Goal: Task Accomplishment & Management: Manage account settings

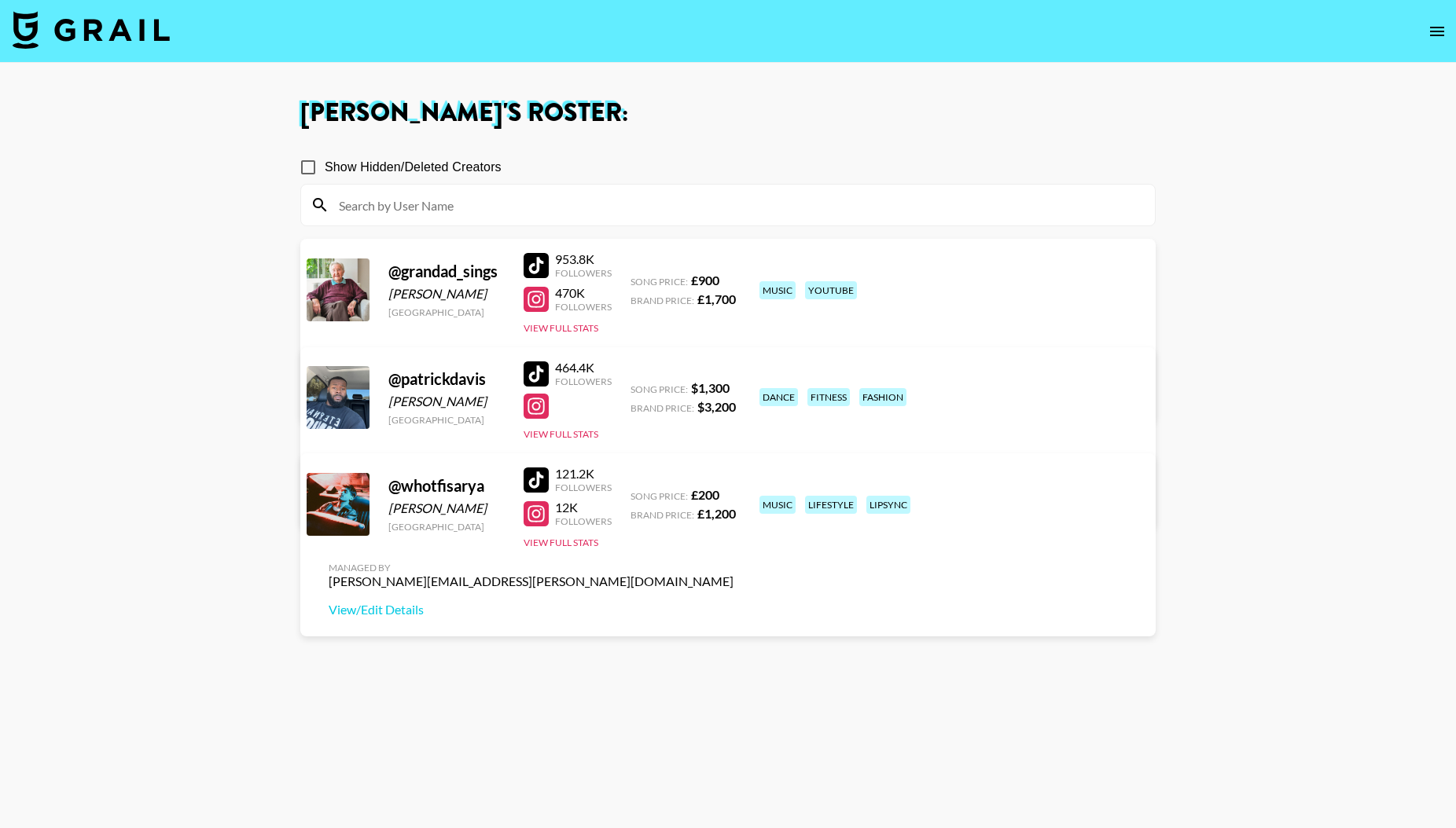
scroll to position [9, 0]
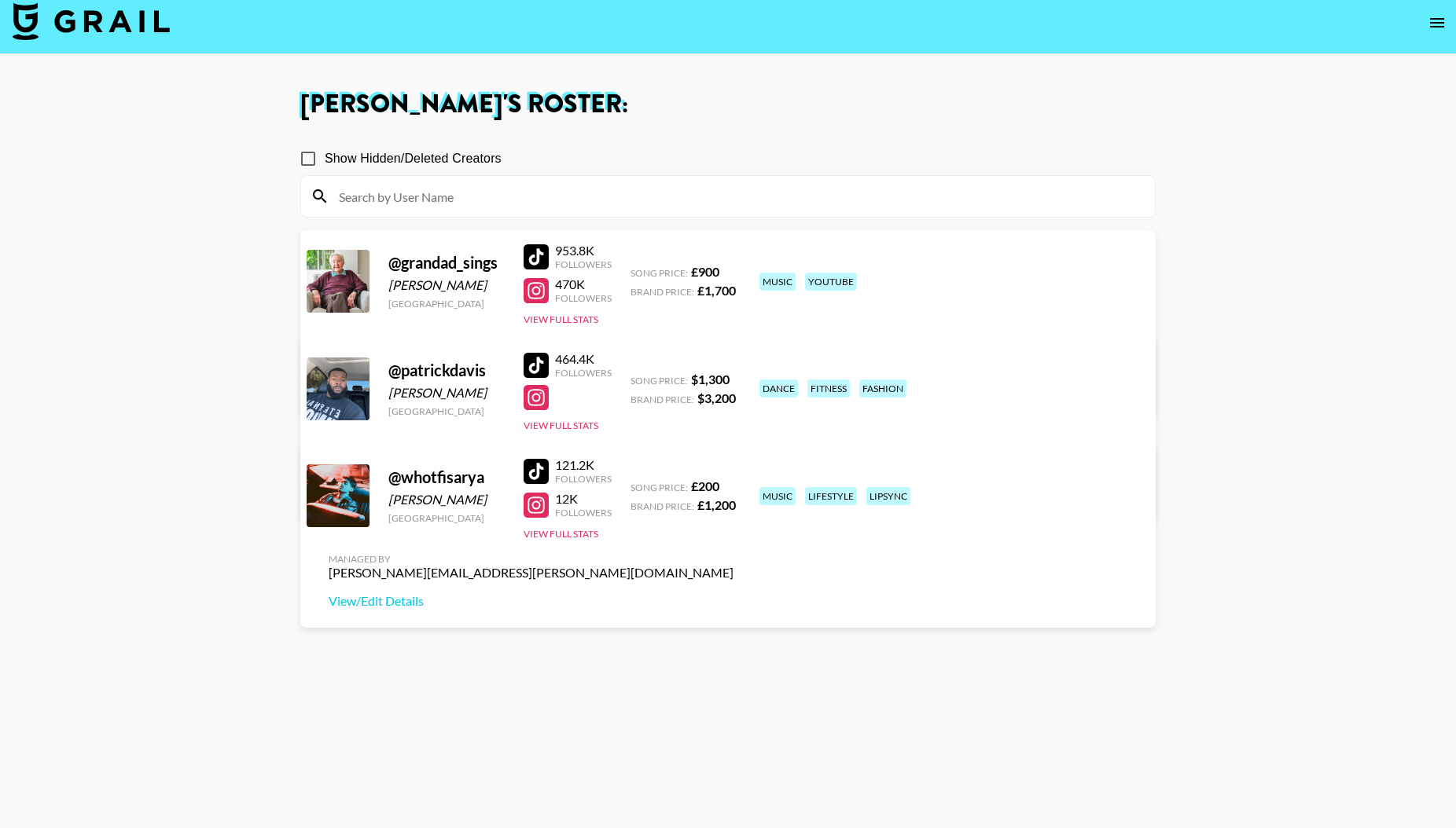
click at [1435, 25] on icon "open drawer" at bounding box center [1437, 22] width 14 height 9
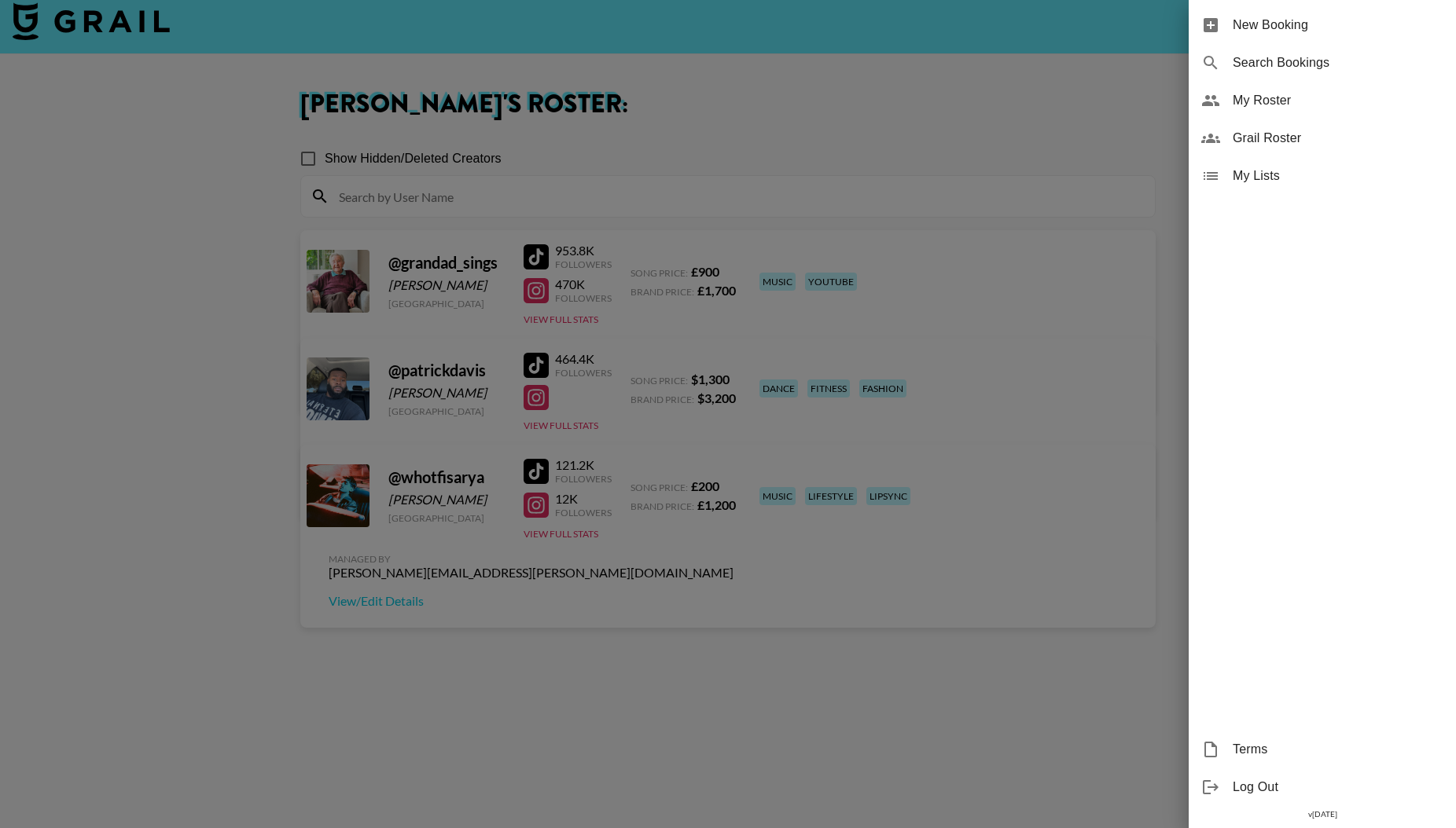
click at [1261, 62] on span "Search Bookings" at bounding box center [1338, 63] width 211 height 19
select select "id"
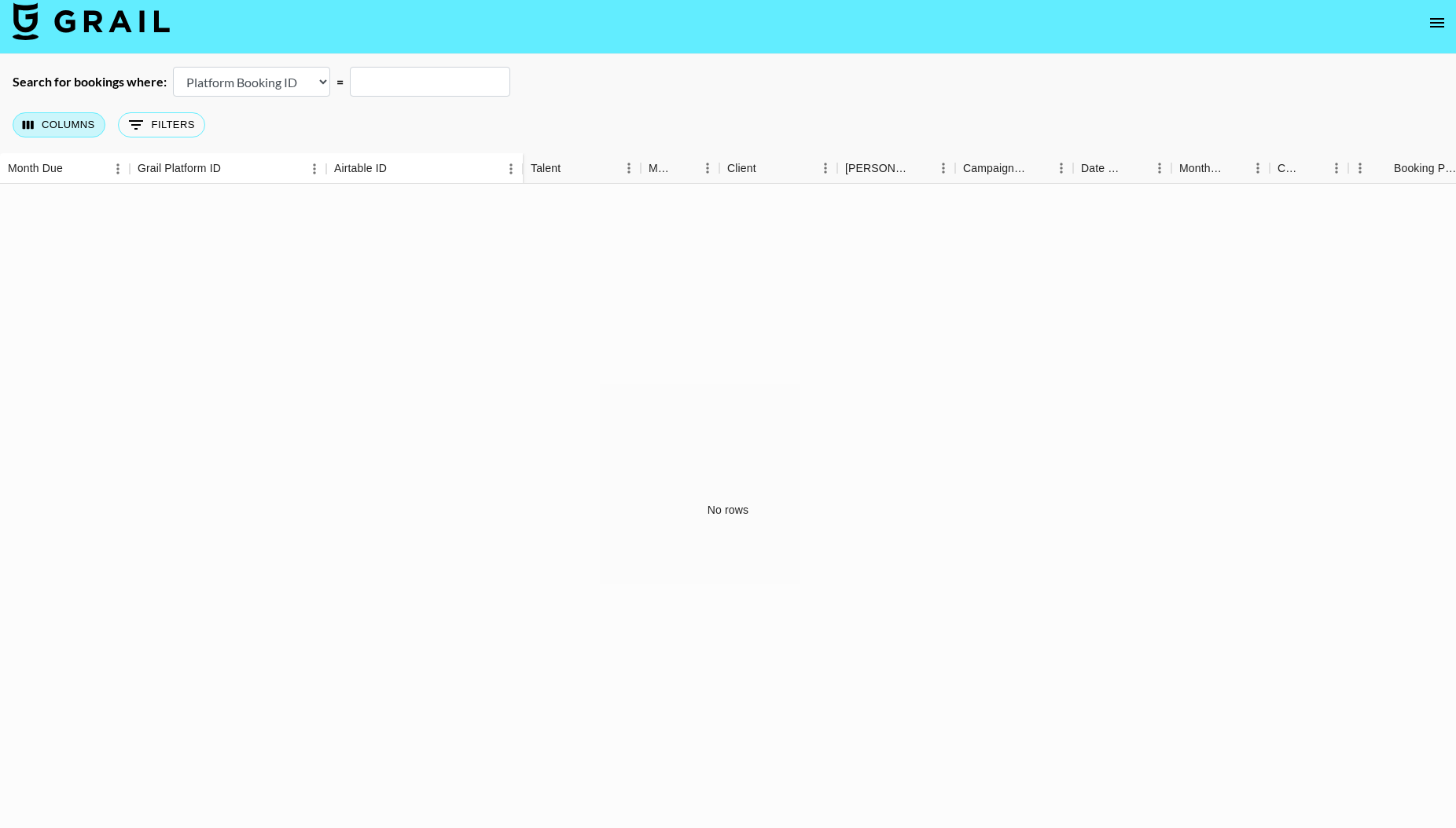
click at [69, 125] on button "Columns" at bounding box center [59, 125] width 93 height 25
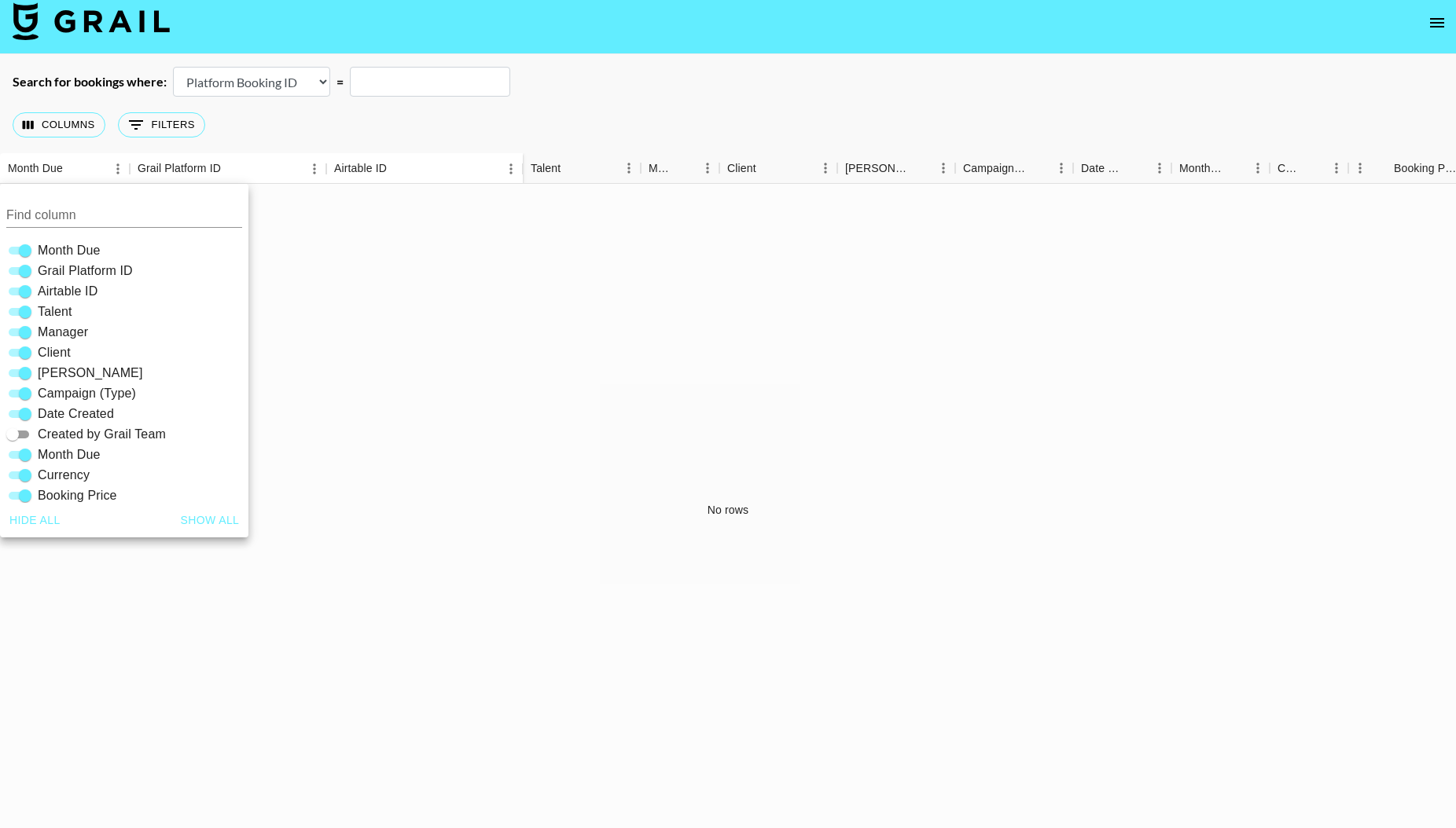
click at [389, 385] on div "No rows" at bounding box center [728, 510] width 1456 height 653
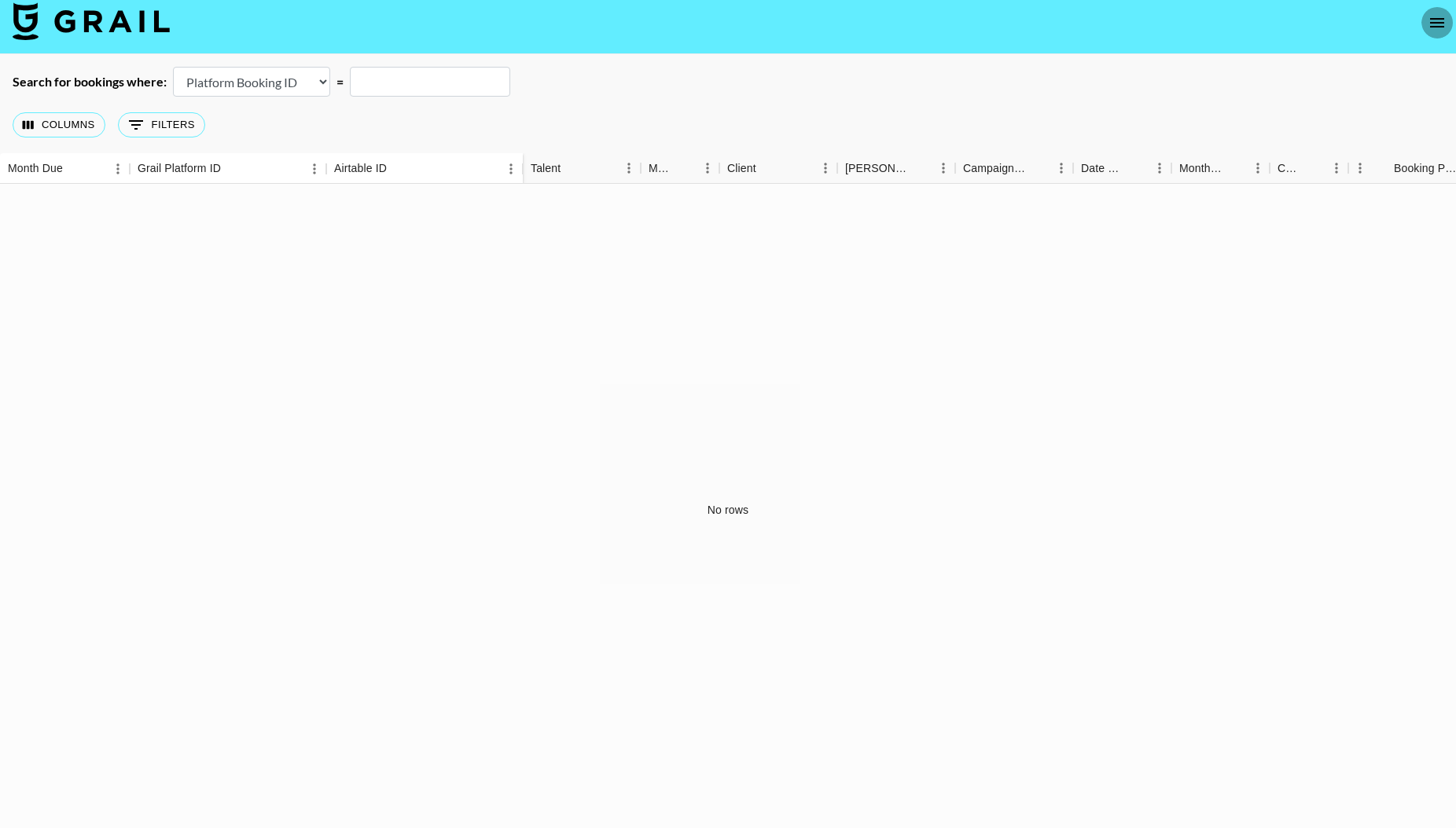
click at [1431, 20] on icon "open drawer" at bounding box center [1437, 23] width 19 height 19
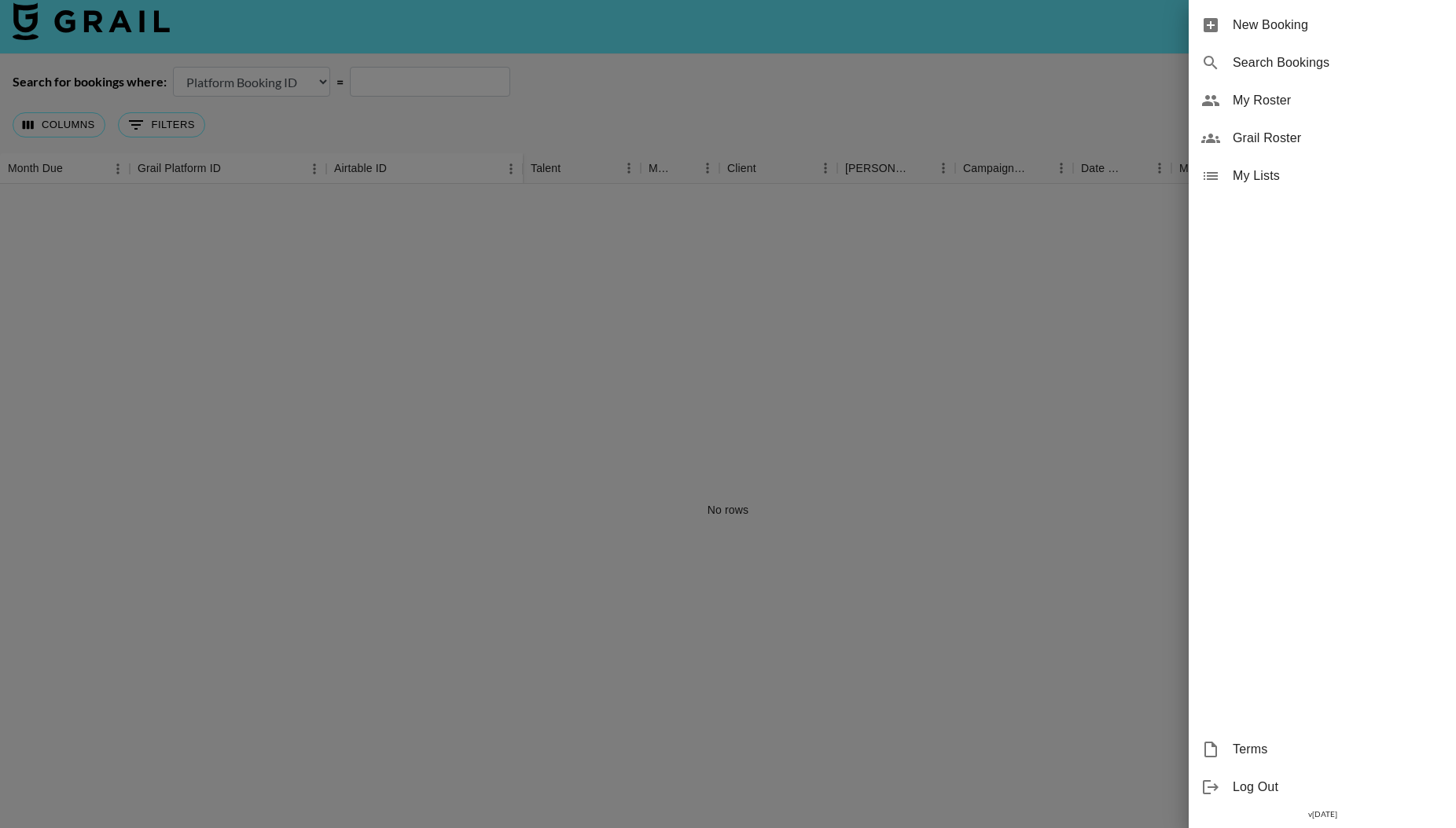
click at [1248, 170] on span "My Lists" at bounding box center [1338, 176] width 211 height 19
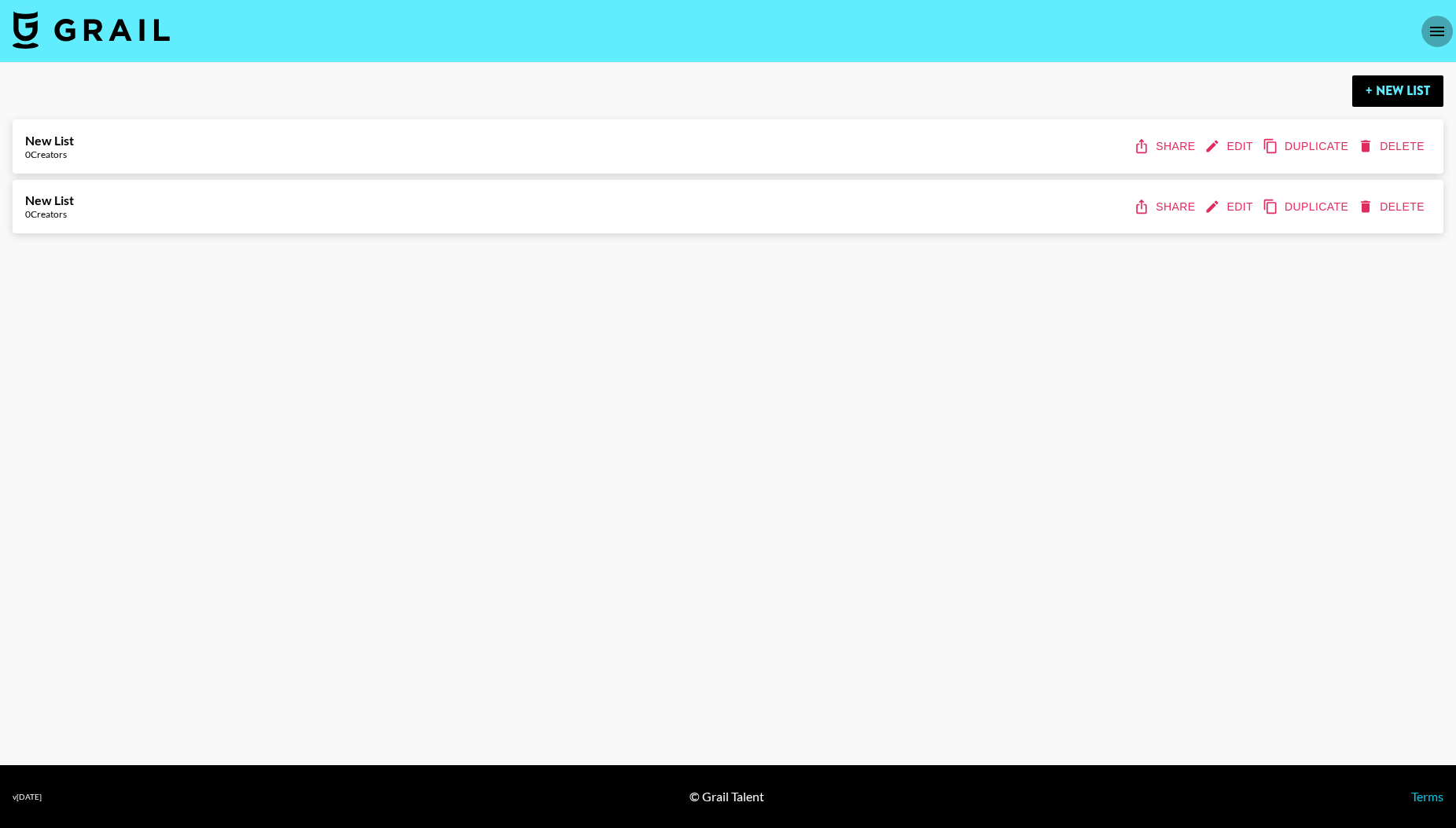
click at [1439, 31] on icon "open drawer" at bounding box center [1437, 31] width 14 height 9
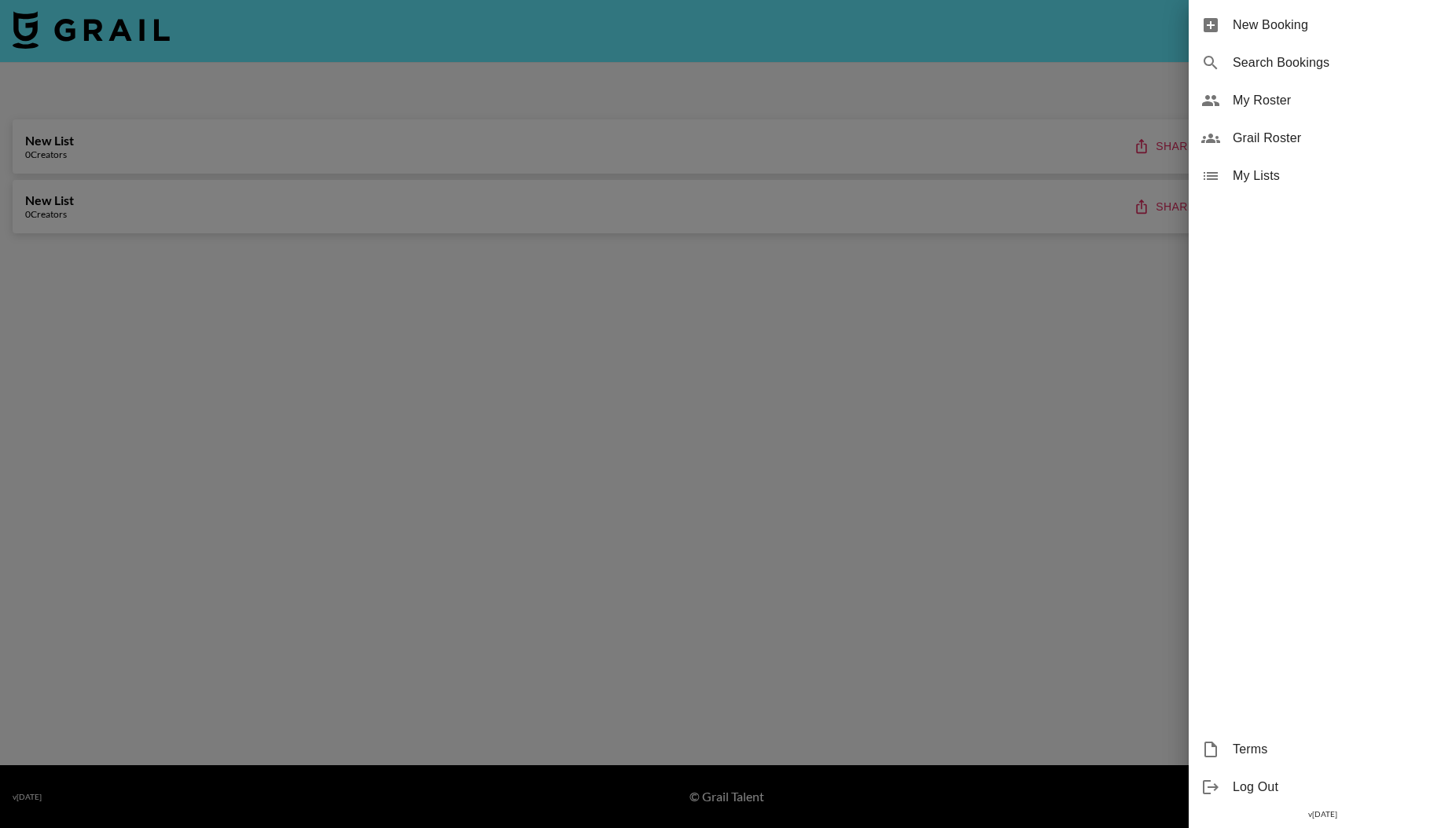
click at [1248, 26] on span "New Booking" at bounding box center [1338, 25] width 211 height 19
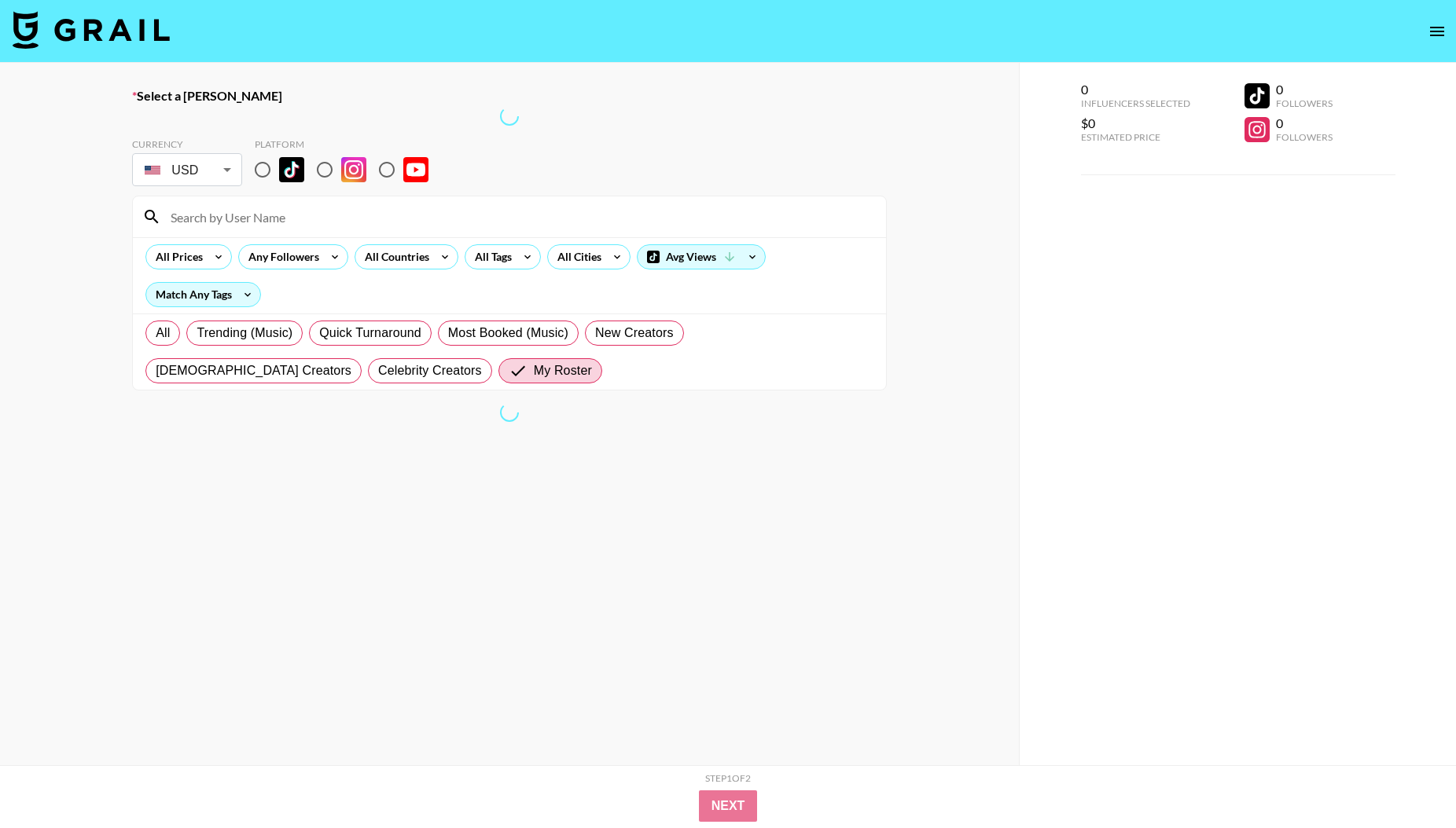
click at [1436, 28] on icon "open drawer" at bounding box center [1437, 32] width 19 height 19
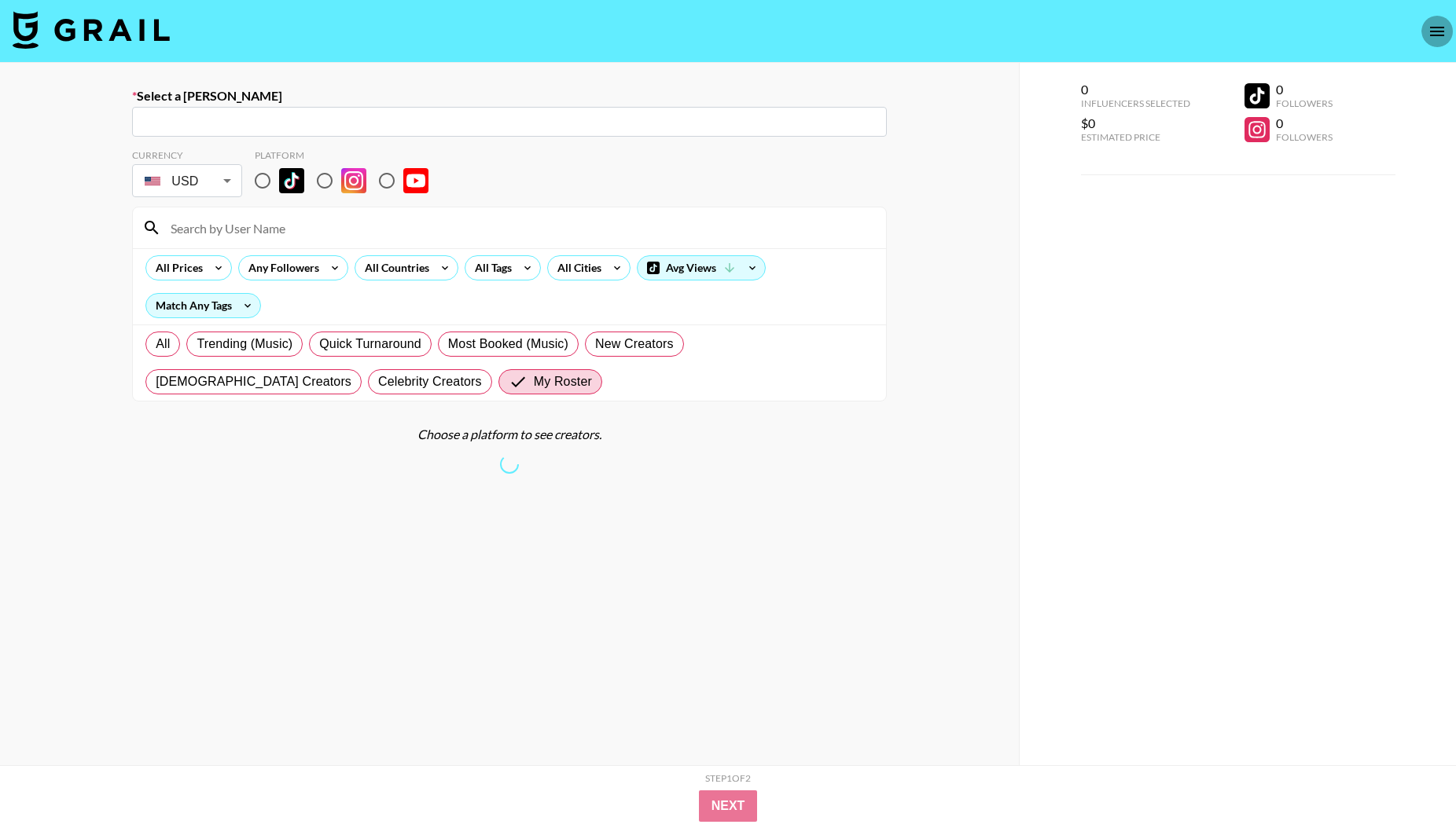
click at [1438, 34] on icon "open drawer" at bounding box center [1437, 31] width 14 height 9
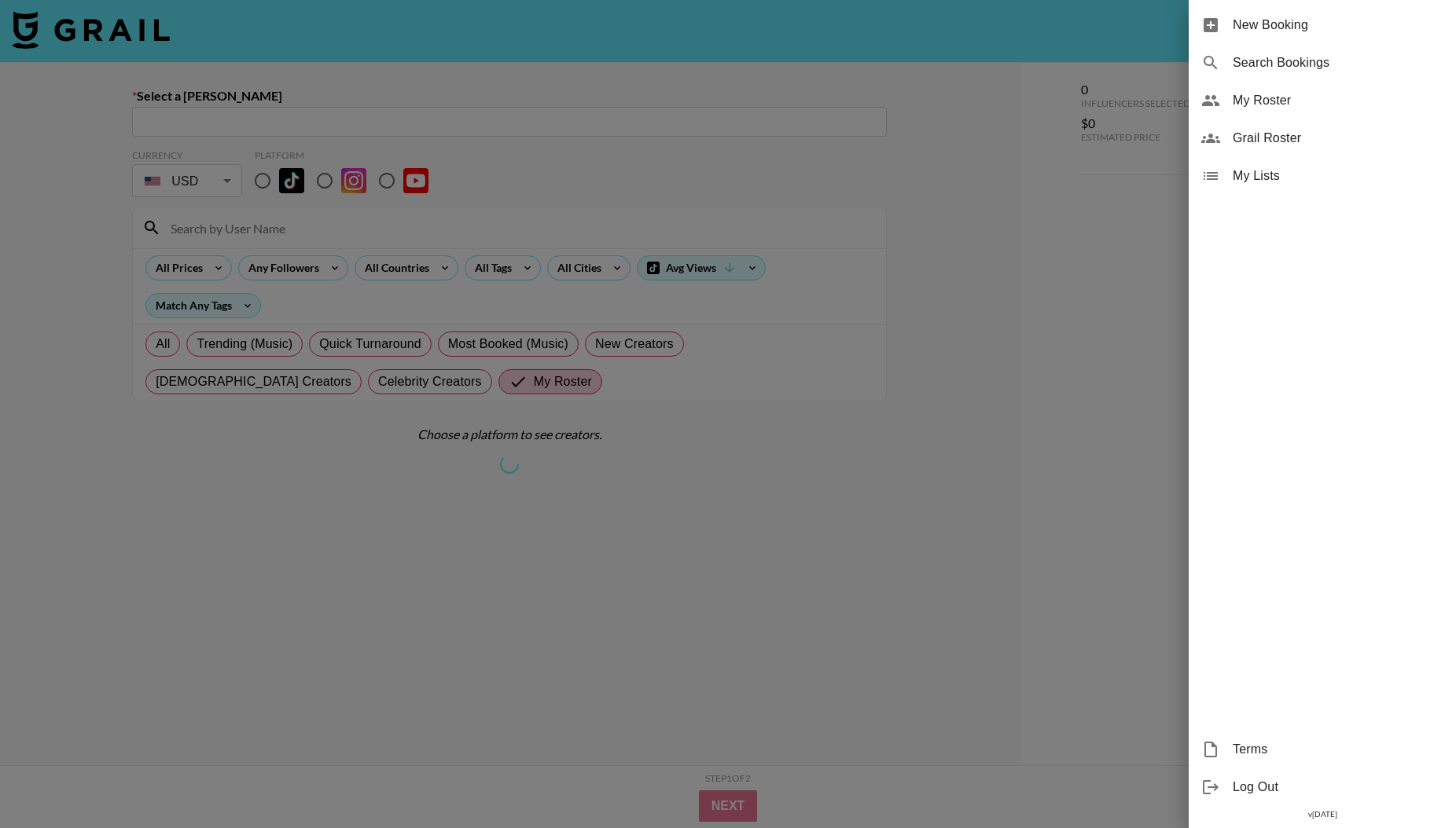
click at [1258, 60] on span "Search Bookings" at bounding box center [1338, 63] width 211 height 19
select select "id"
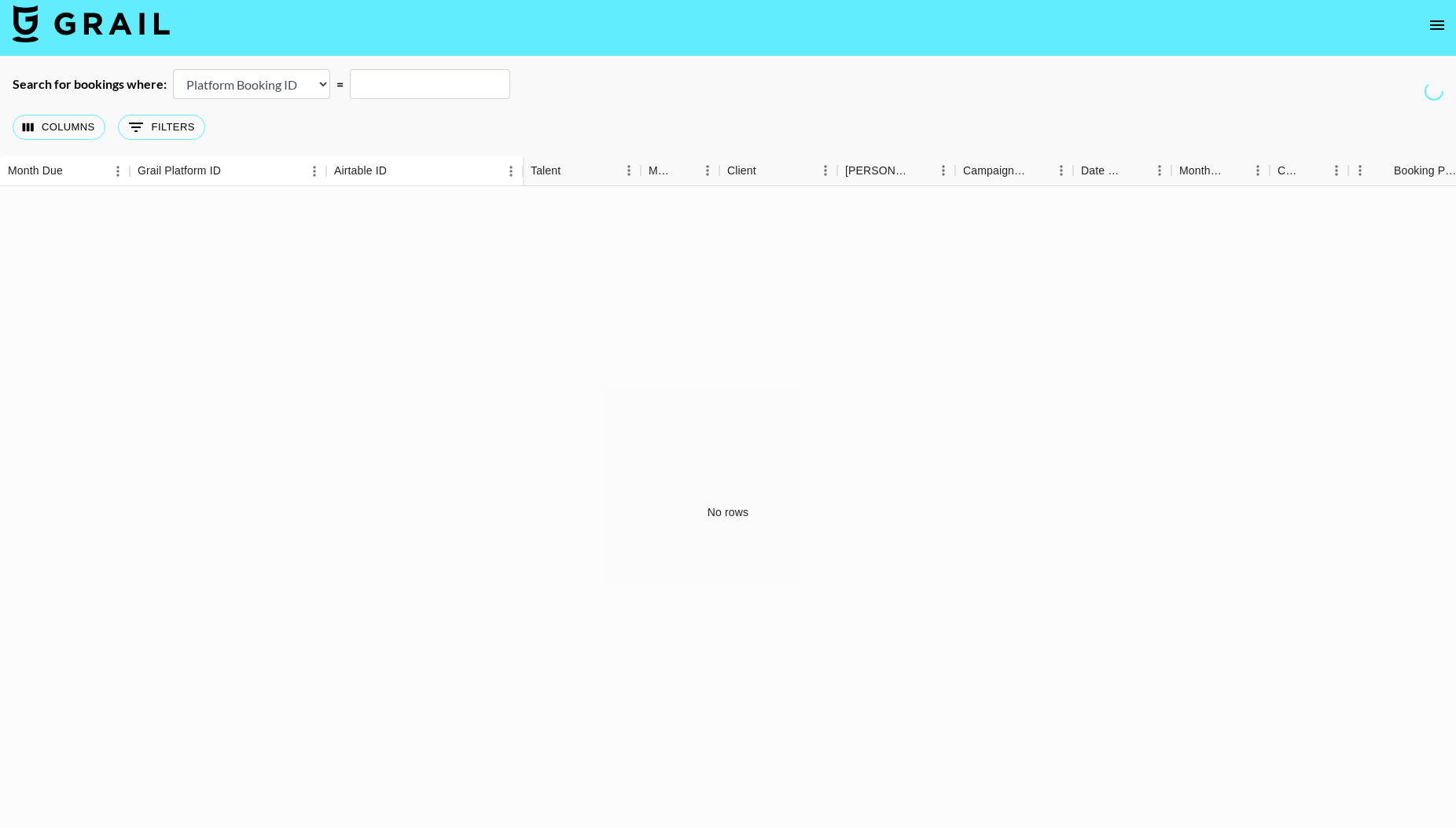
scroll to position [3, 0]
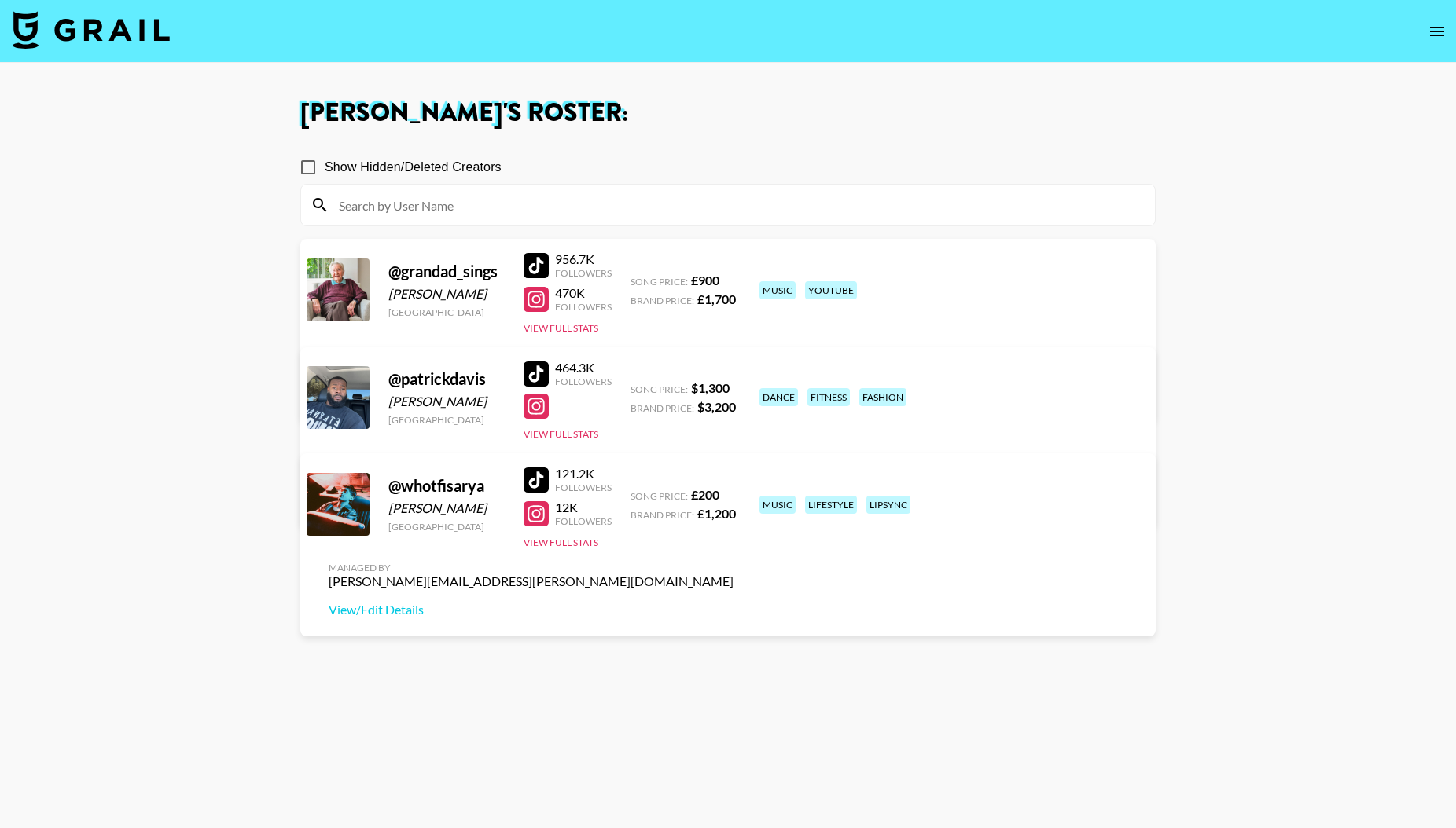
click at [1437, 28] on icon "open drawer" at bounding box center [1437, 31] width 14 height 9
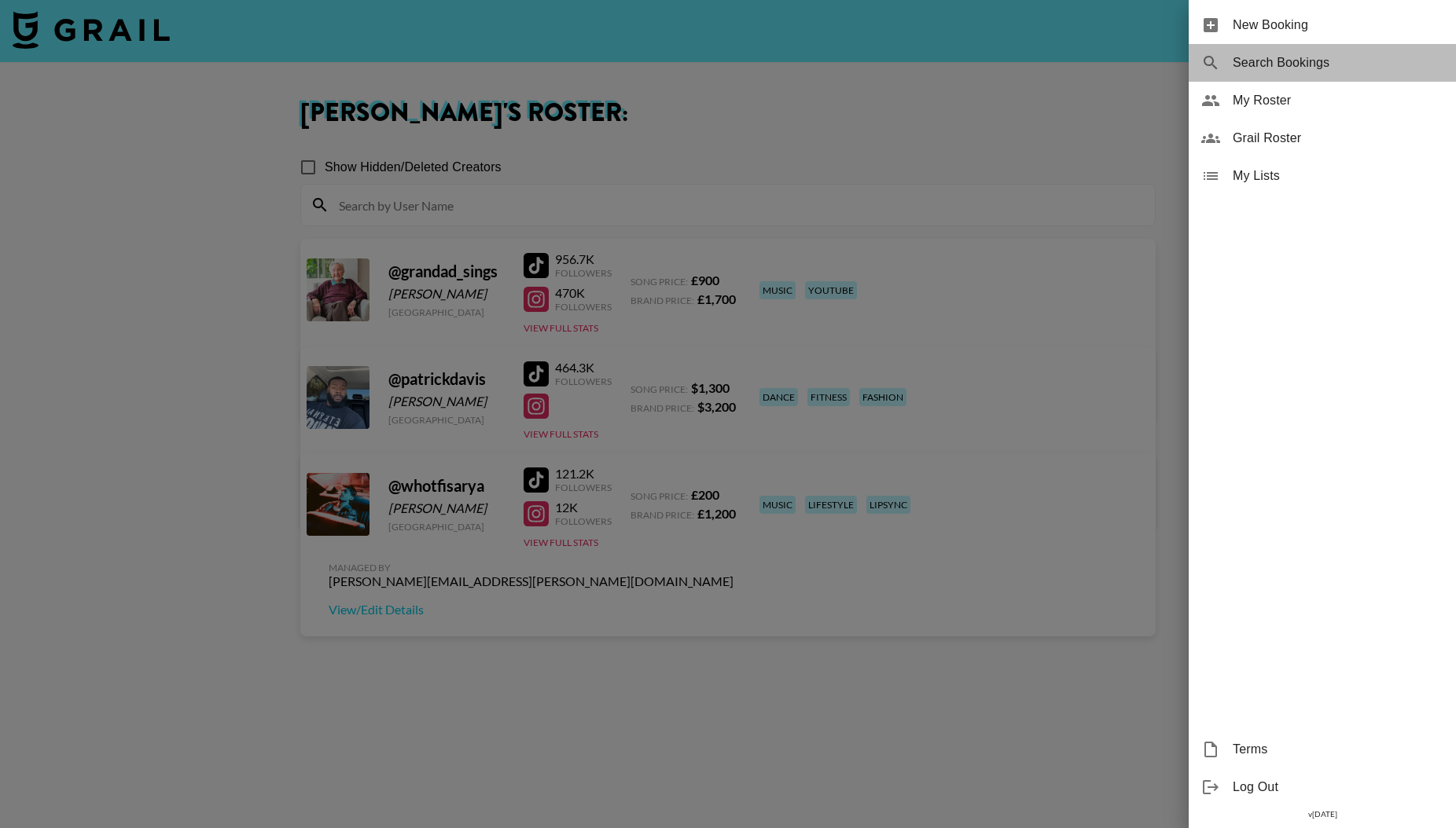
click at [1270, 65] on span "Search Bookings" at bounding box center [1338, 63] width 211 height 19
select select "id"
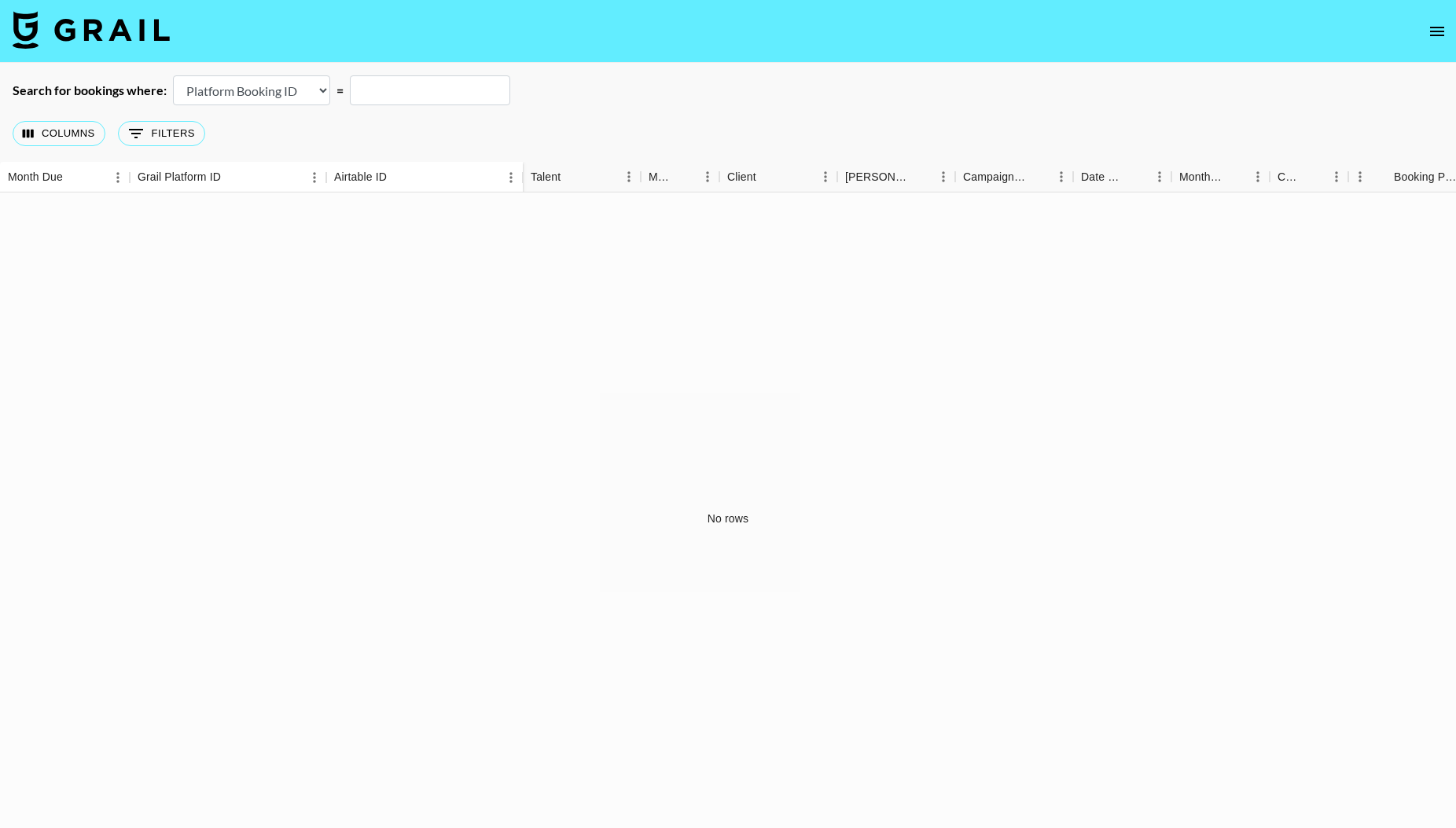
click at [1435, 29] on icon "open drawer" at bounding box center [1437, 32] width 19 height 19
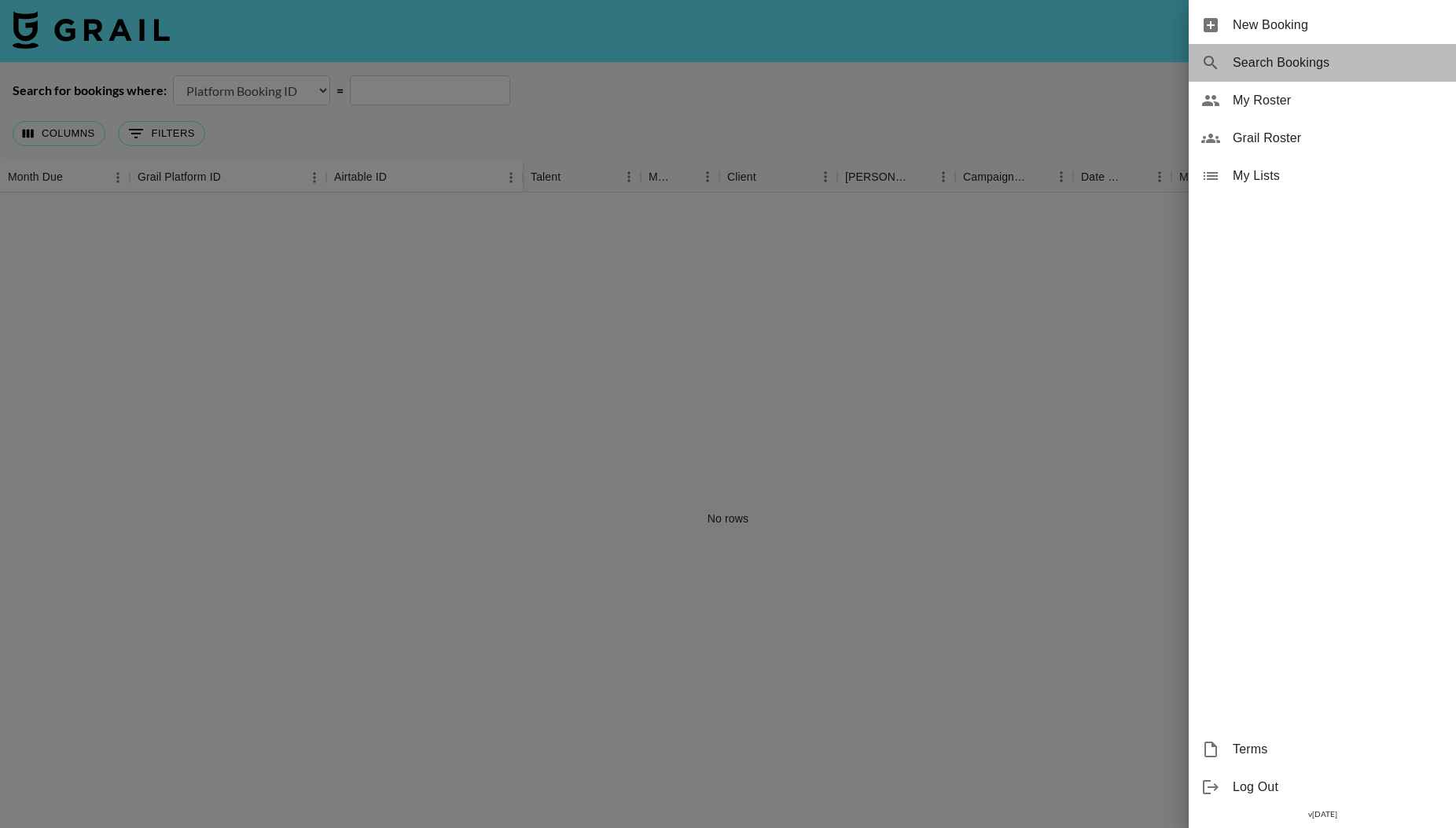
click at [1255, 59] on span "Search Bookings" at bounding box center [1338, 63] width 211 height 19
click at [988, 306] on div at bounding box center [728, 414] width 1456 height 828
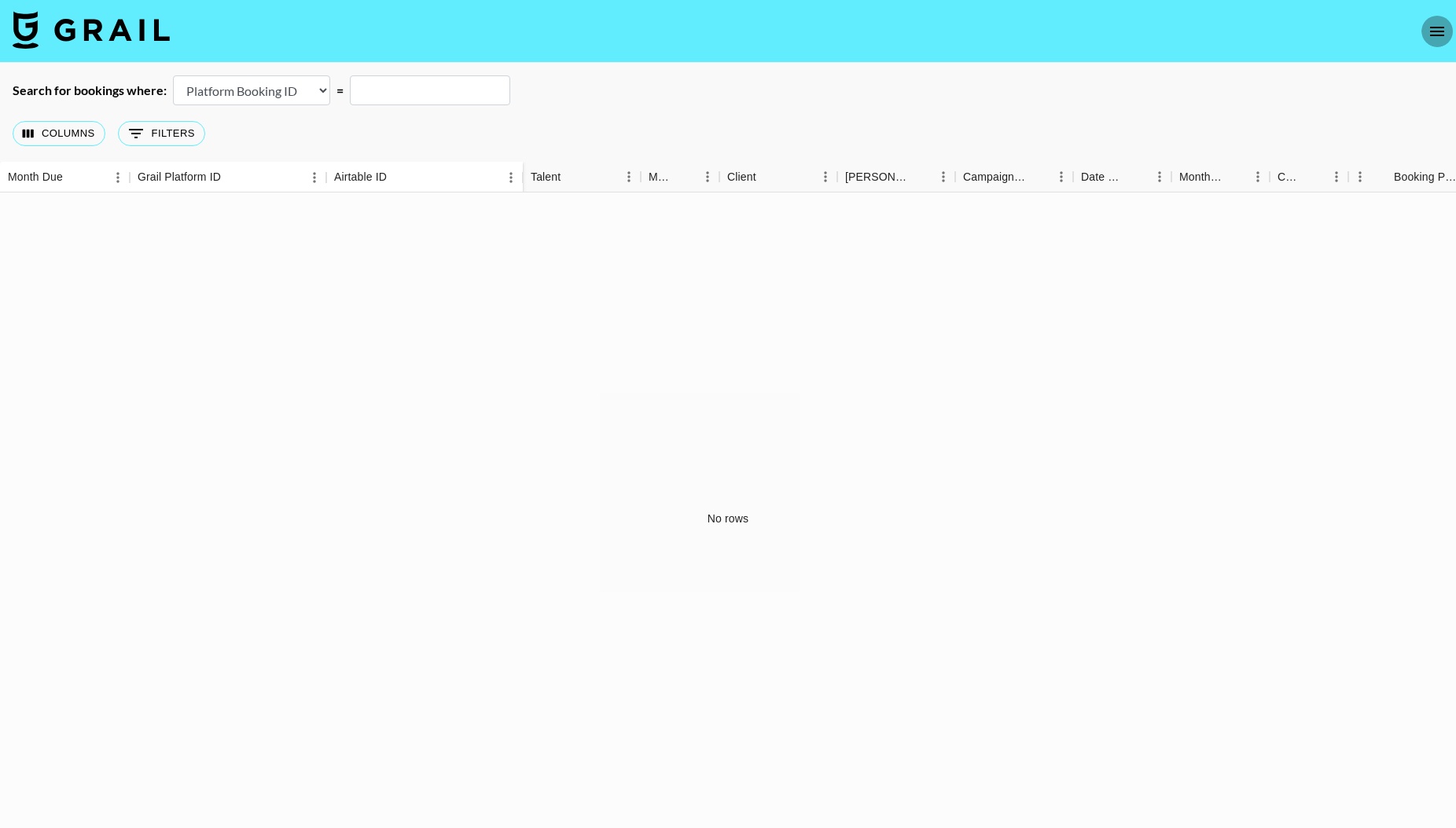
click at [1436, 22] on icon "open drawer" at bounding box center [1437, 32] width 19 height 19
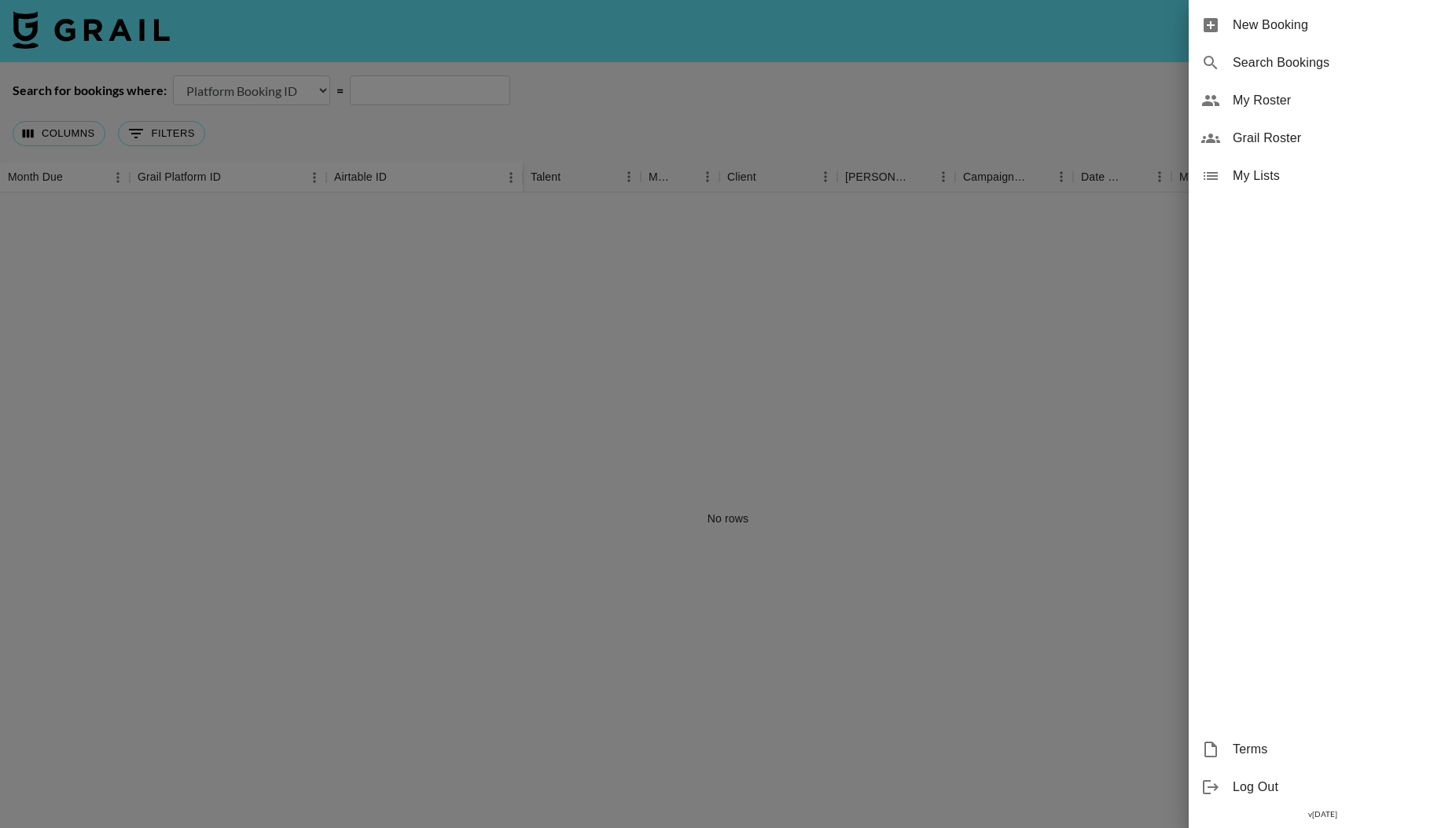
click at [1276, 25] on span "New Booking" at bounding box center [1338, 25] width 211 height 19
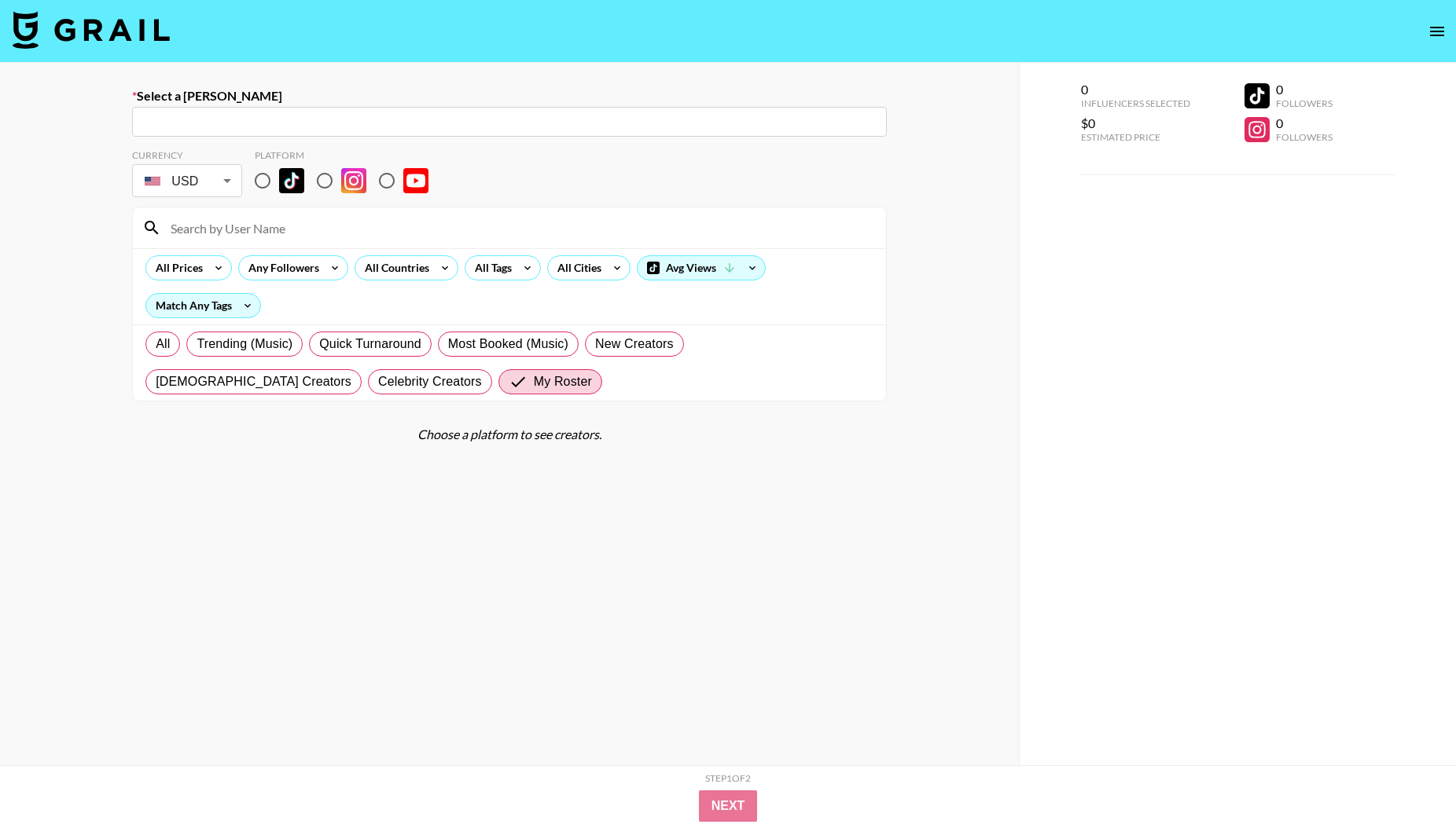
click at [1440, 33] on icon "open drawer" at bounding box center [1437, 32] width 19 height 19
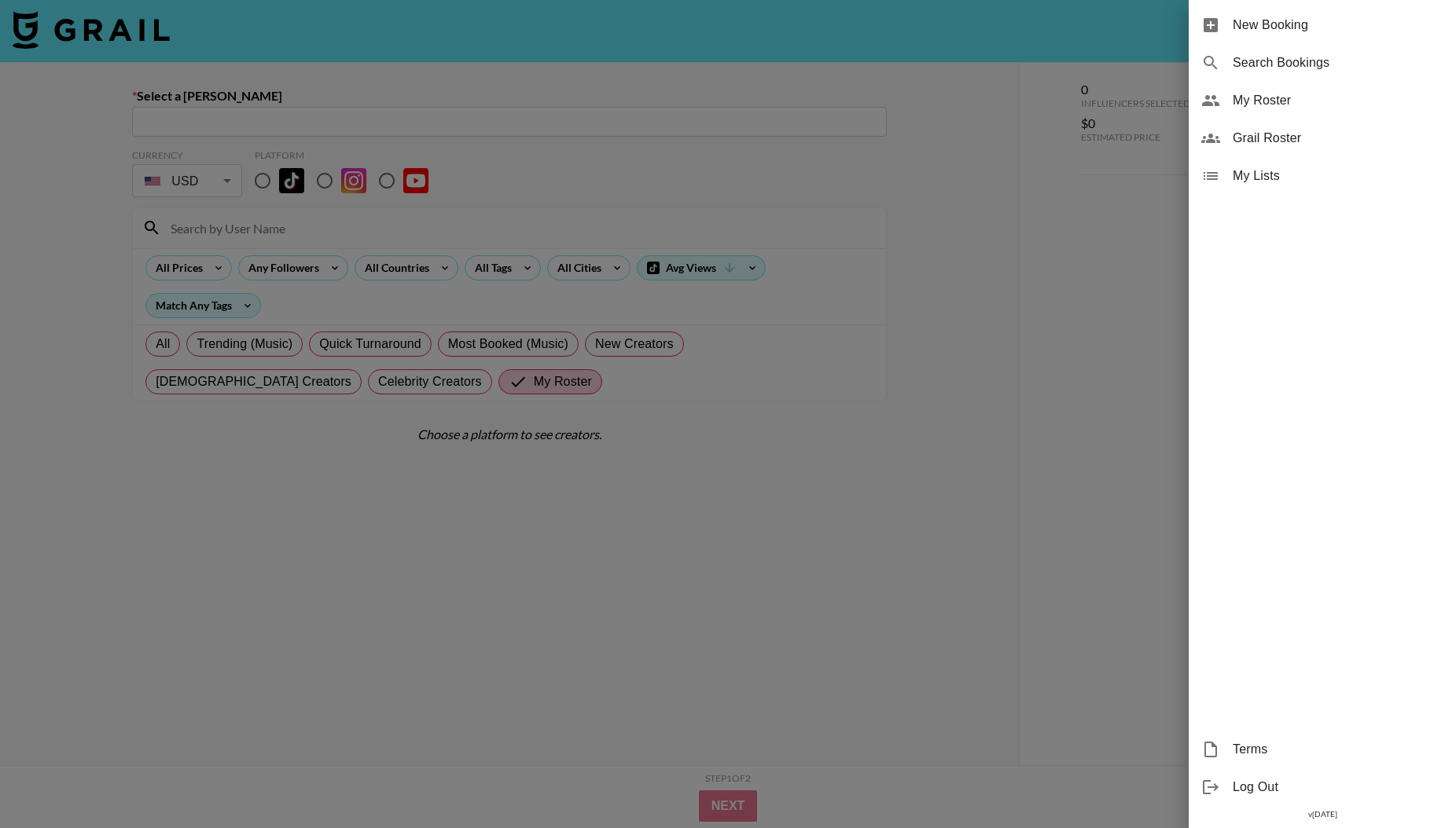
click at [1249, 140] on span "Grail Roster" at bounding box center [1338, 139] width 211 height 19
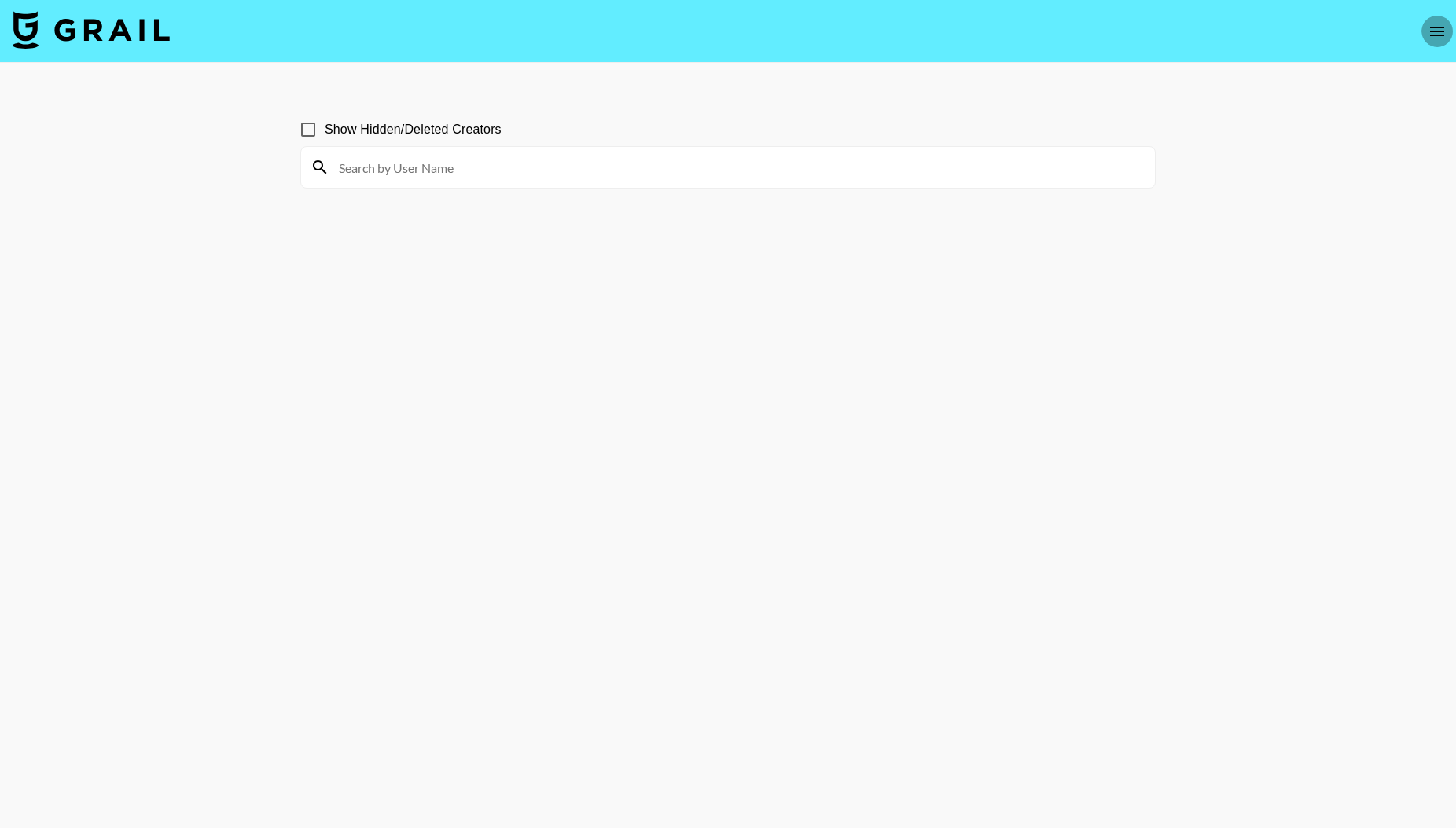
click at [1432, 33] on icon "open drawer" at bounding box center [1437, 32] width 19 height 19
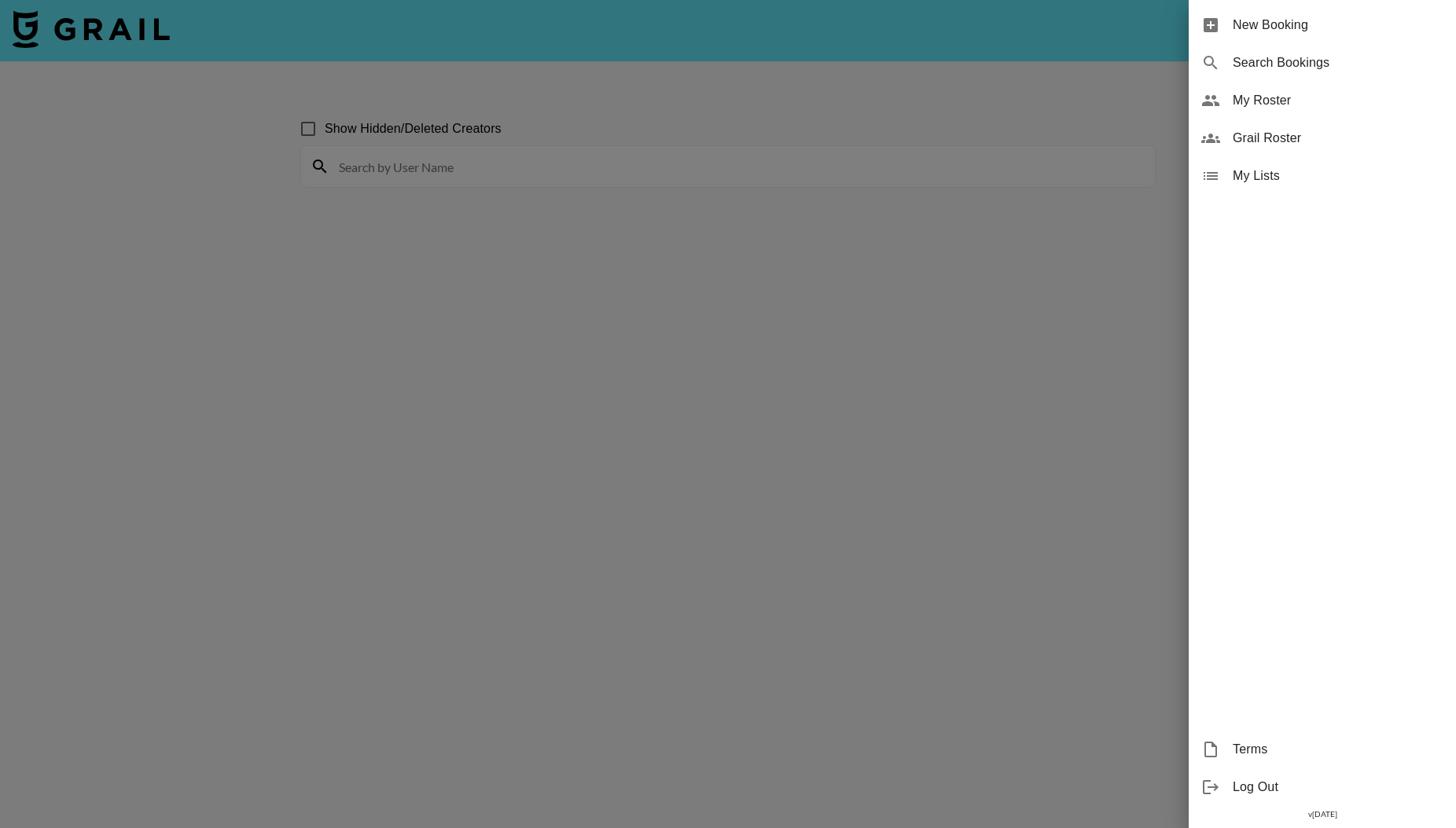
click at [1248, 785] on span "Log Out" at bounding box center [1338, 788] width 211 height 19
click at [1247, 787] on span "Log Out" at bounding box center [1338, 788] width 211 height 19
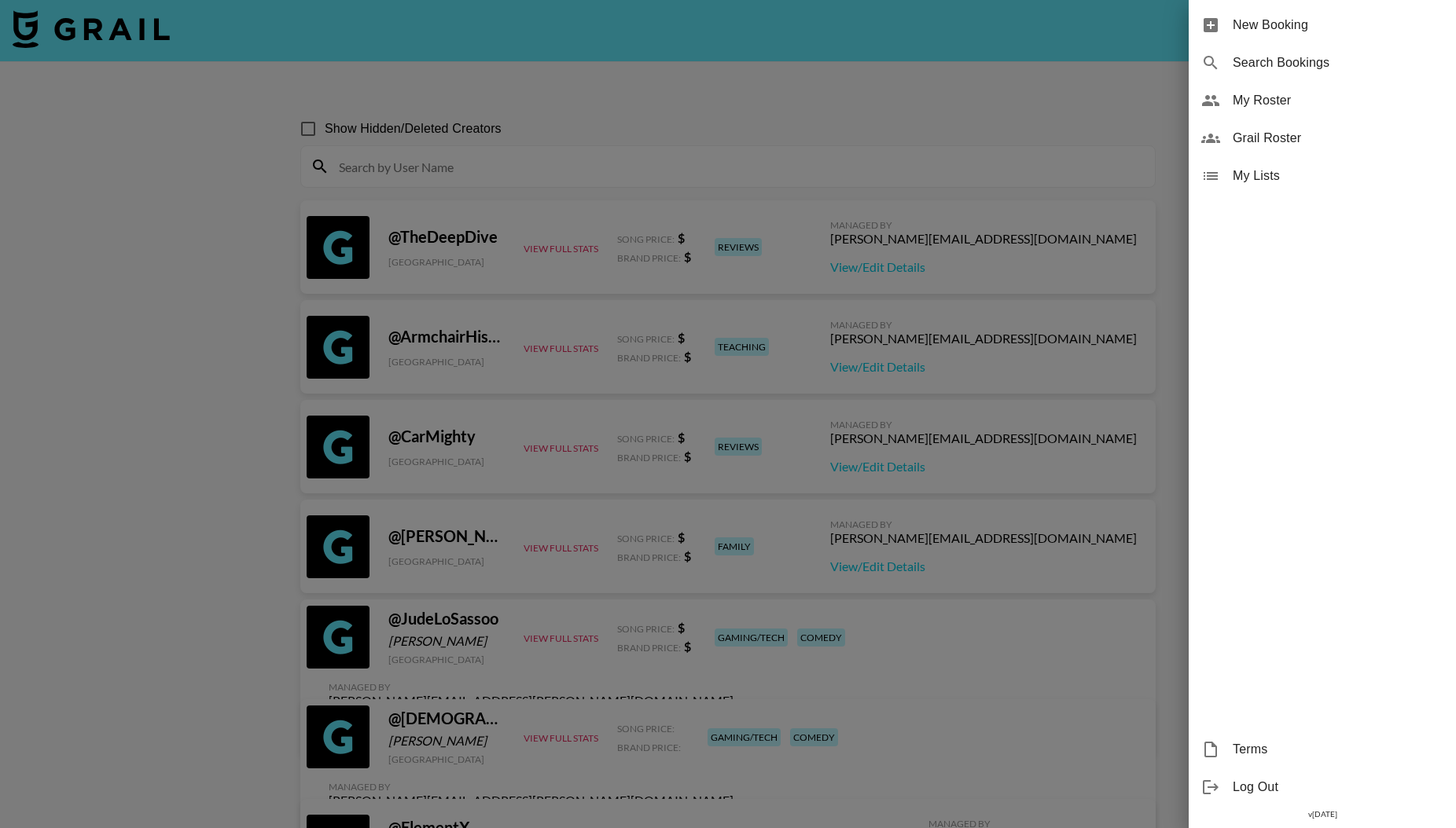
scroll to position [0, 0]
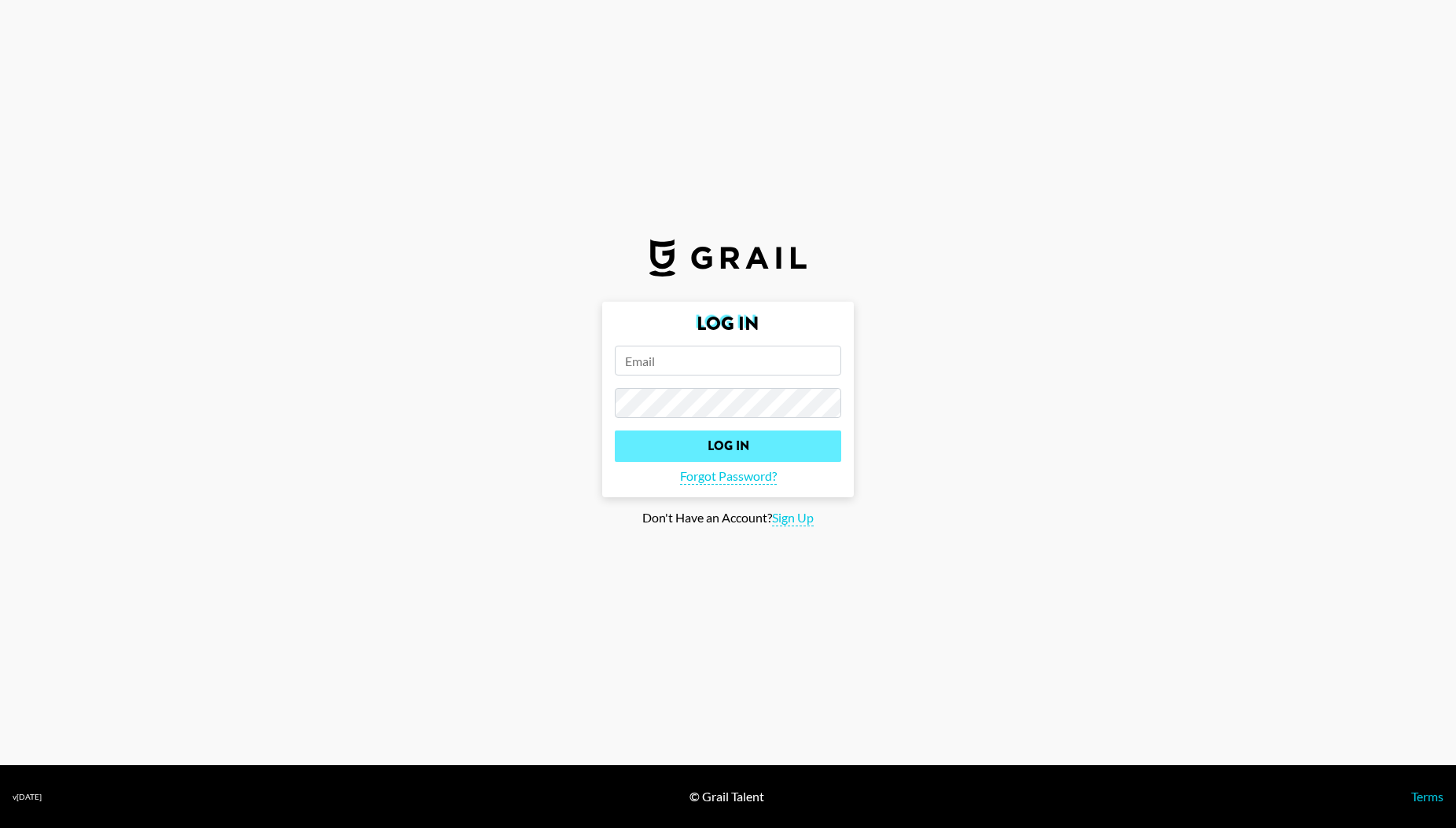
type input "[PERSON_NAME][EMAIL_ADDRESS][PERSON_NAME][DOMAIN_NAME]"
click at [725, 447] on input "Log In" at bounding box center [728, 446] width 226 height 32
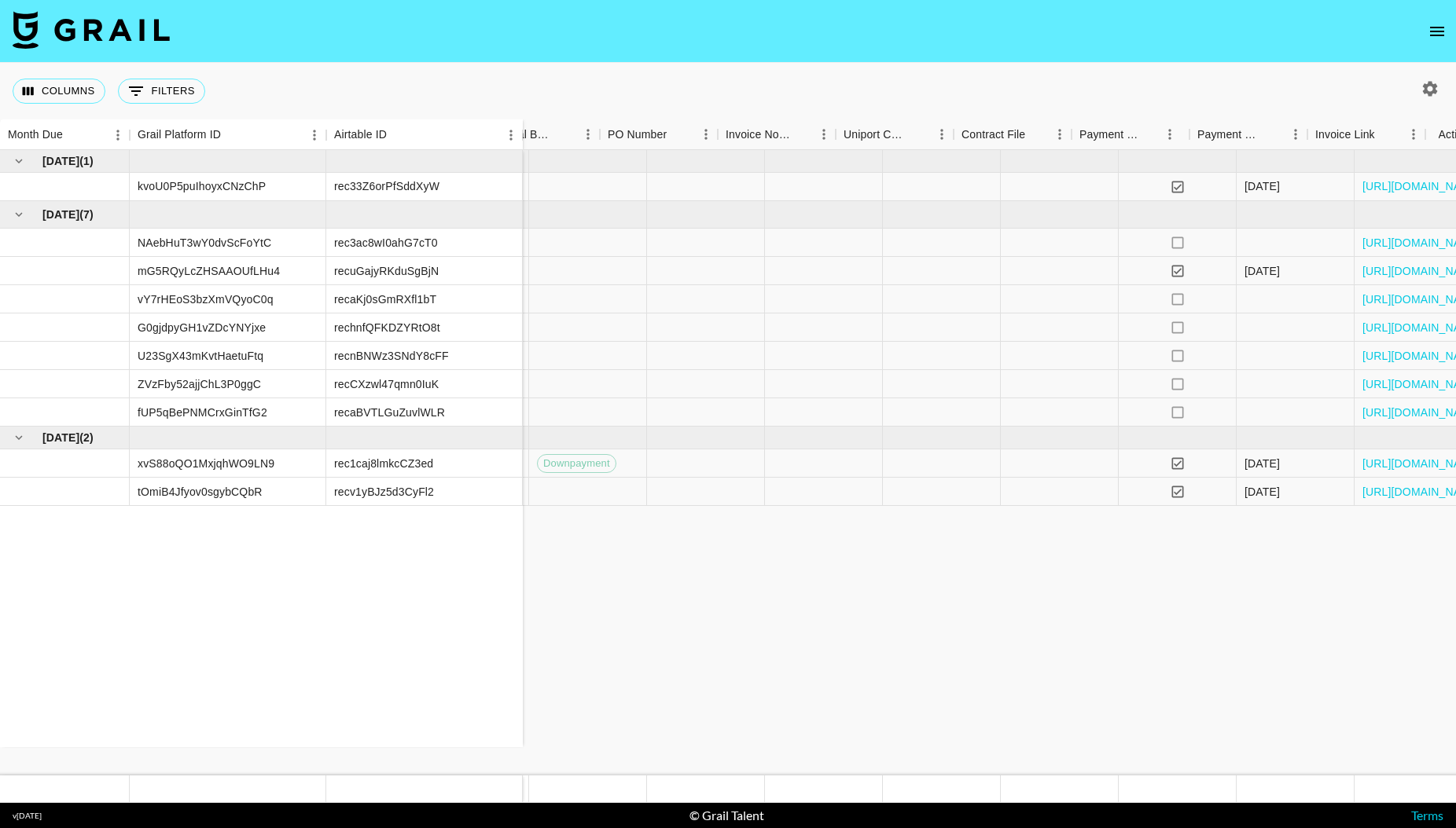
scroll to position [0, 1449]
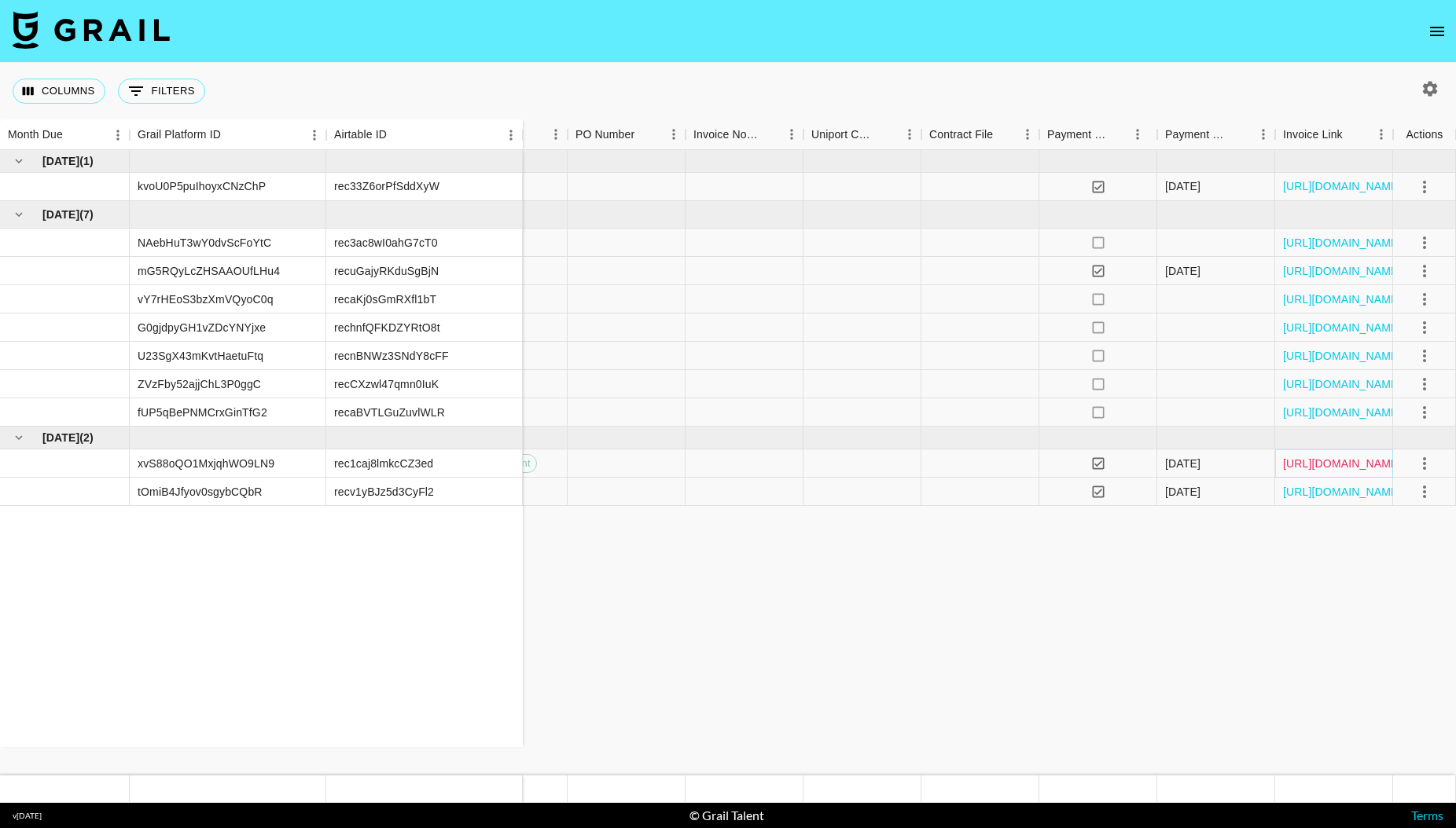
click at [1315, 466] on link "[URL][DOMAIN_NAME]" at bounding box center [1342, 464] width 119 height 15
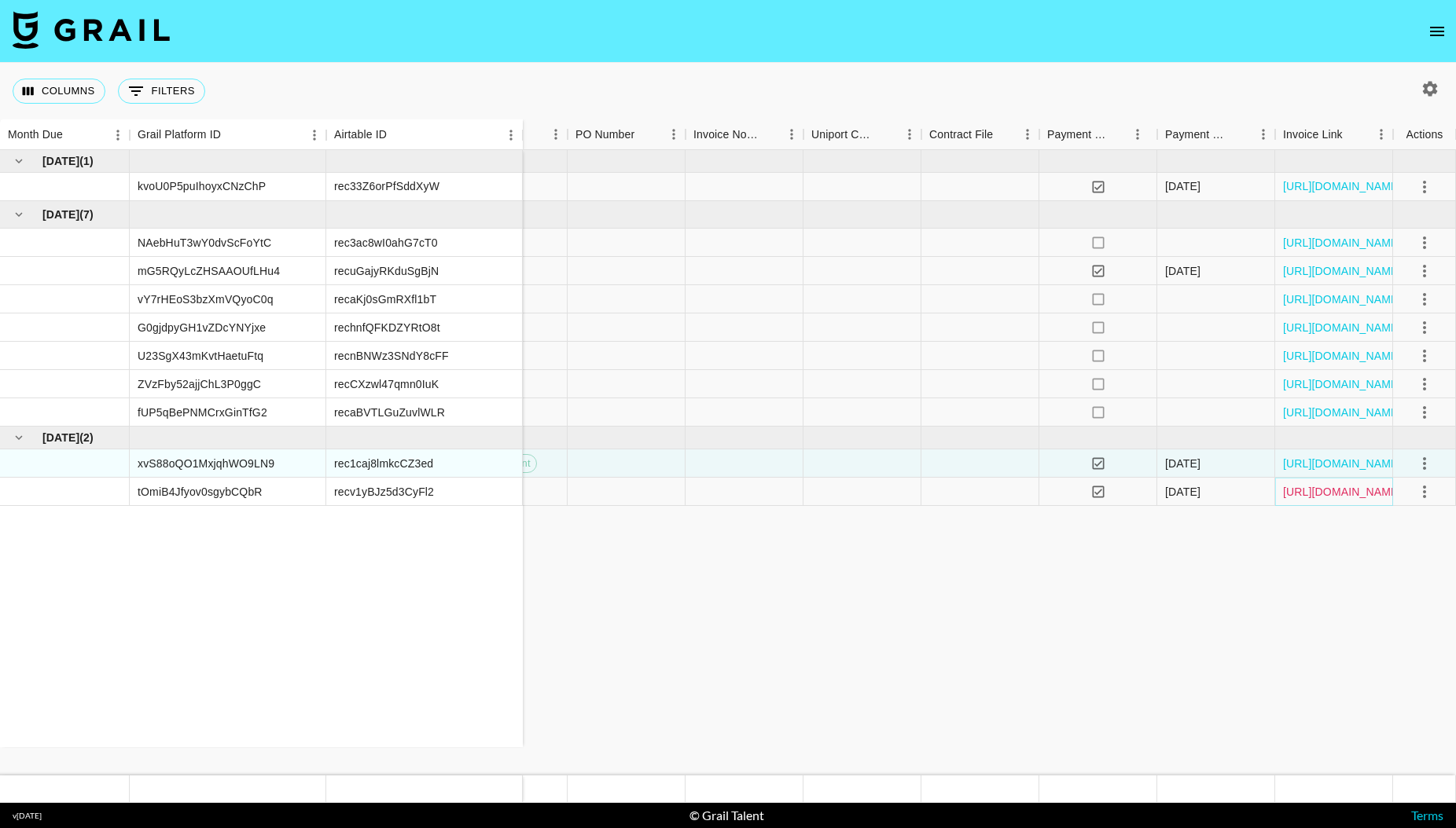
click at [1318, 491] on link "[URL][DOMAIN_NAME]" at bounding box center [1342, 492] width 119 height 15
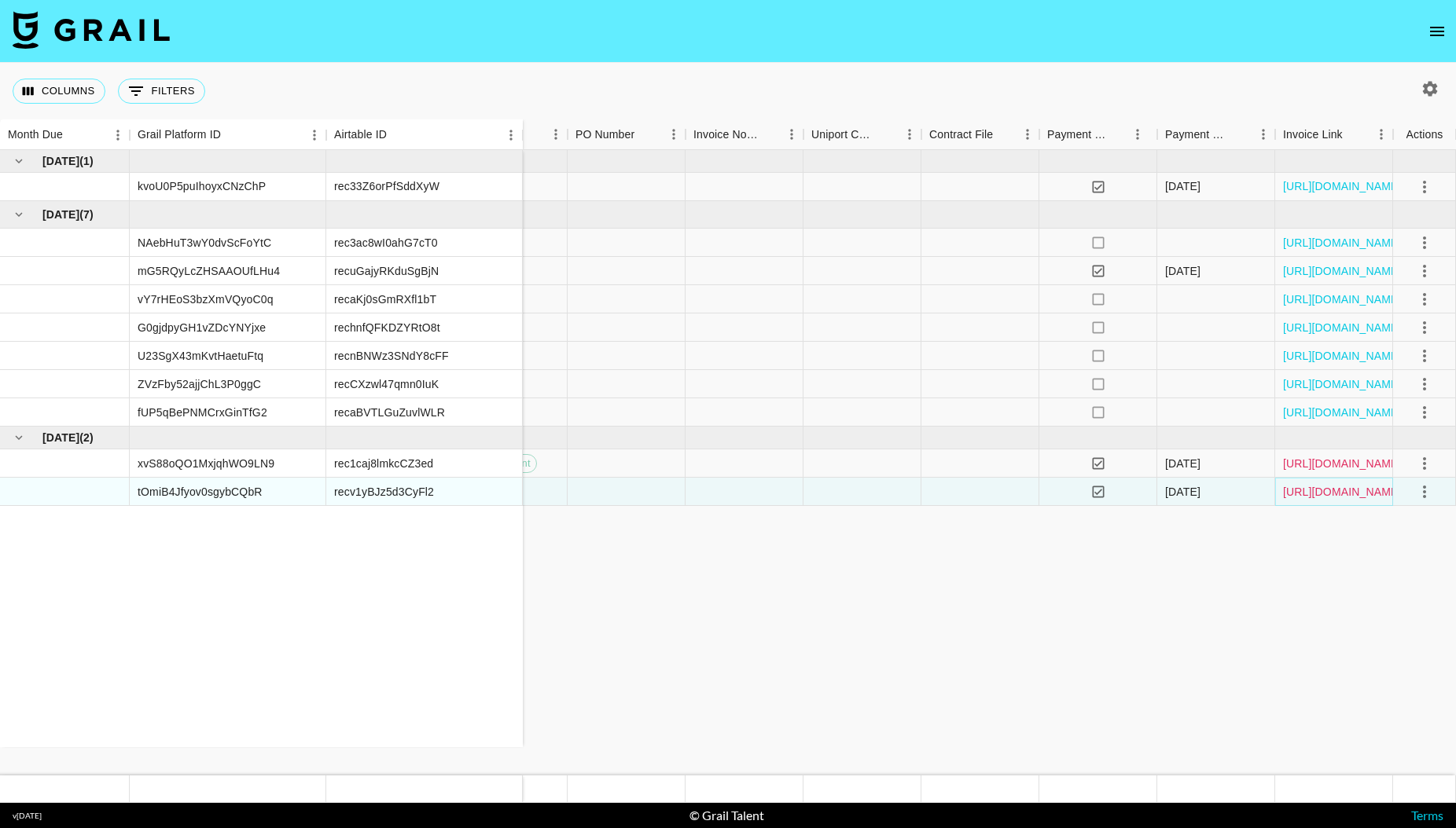
scroll to position [0, 1448]
click at [1344, 465] on link "[URL][DOMAIN_NAME]" at bounding box center [1343, 464] width 119 height 15
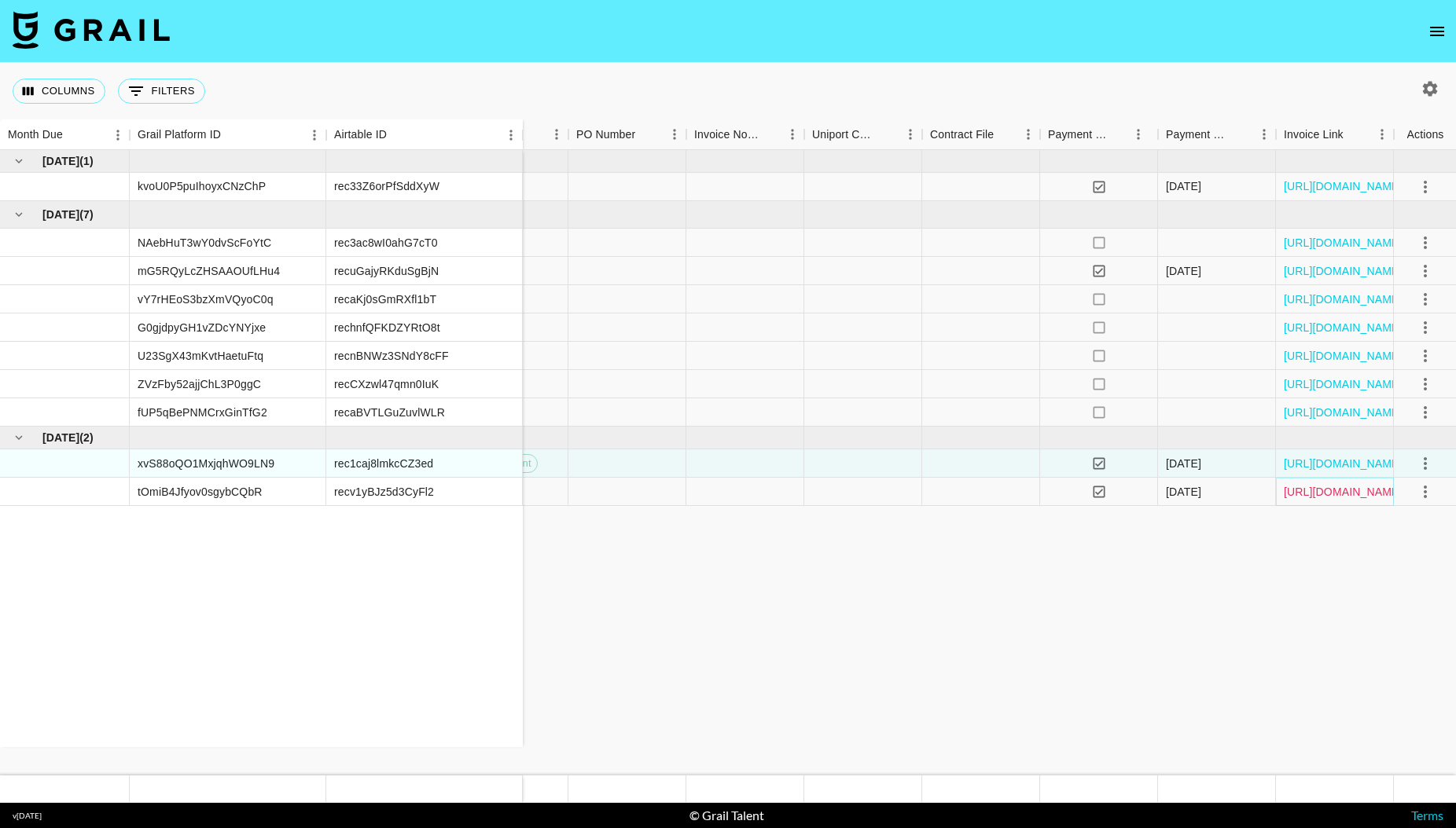
click at [1335, 496] on link "[URL][DOMAIN_NAME]" at bounding box center [1343, 492] width 119 height 15
